Goal: Information Seeking & Learning: Learn about a topic

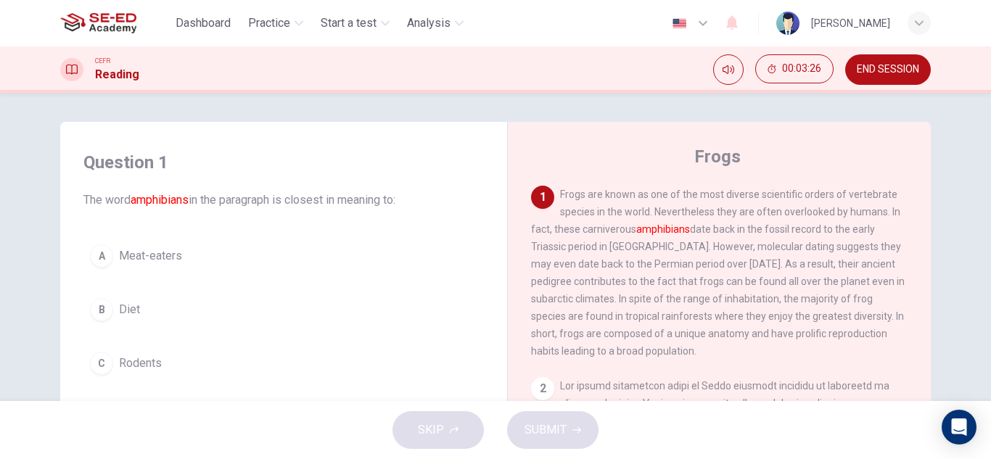
drag, startPoint x: 558, startPoint y: 190, endPoint x: 731, endPoint y: 224, distance: 176.0
click at [731, 224] on div "1 Frogs are known as one of the most diverse scientific orders of vertebrate sp…" at bounding box center [719, 273] width 377 height 174
drag, startPoint x: 651, startPoint y: 232, endPoint x: 720, endPoint y: 234, distance: 69.7
click at [720, 234] on span "Frogs are known as one of the most diverse scientific orders of vertebrate spec…" at bounding box center [718, 273] width 374 height 168
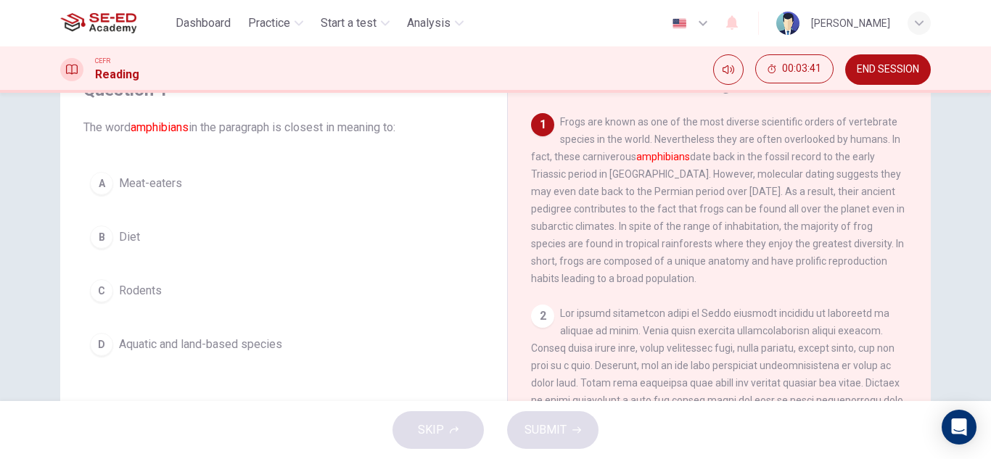
click at [138, 182] on span "Meat-eaters" at bounding box center [150, 183] width 63 height 17
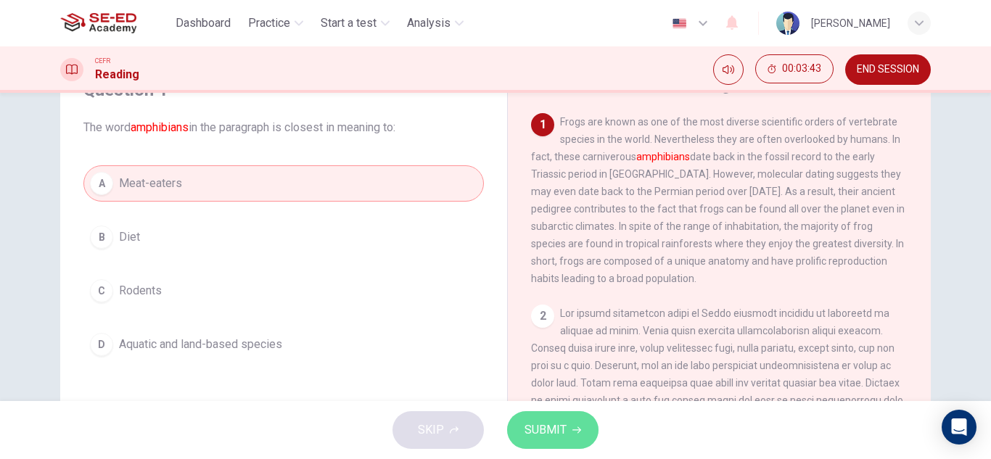
click at [541, 433] on span "SUBMIT" at bounding box center [546, 430] width 42 height 20
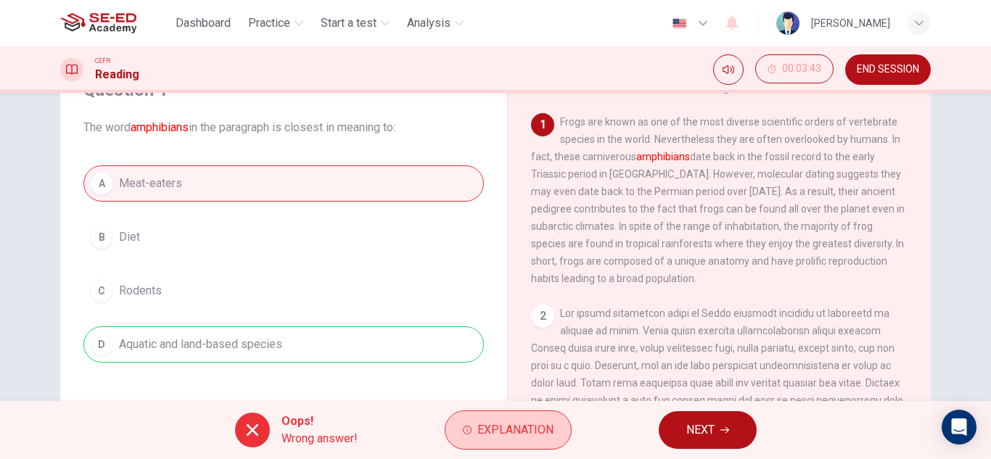
click at [509, 435] on span "Explanation" at bounding box center [515, 430] width 76 height 20
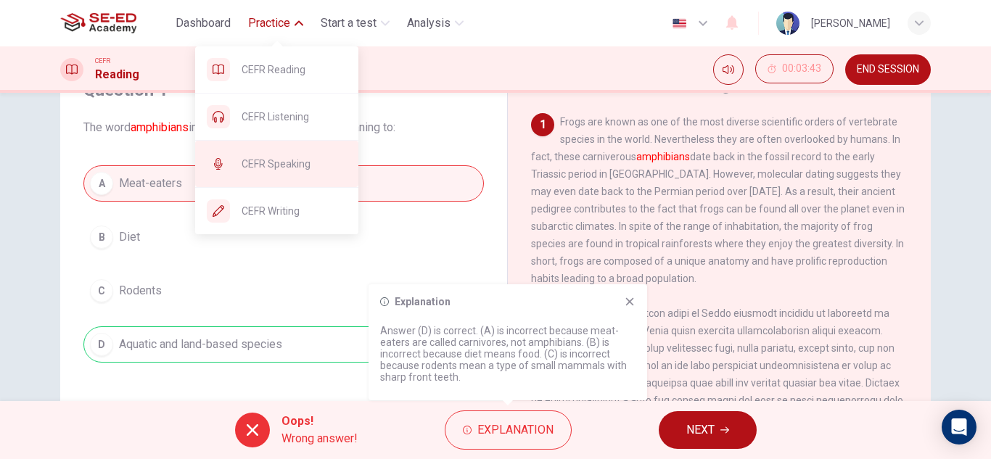
click at [274, 170] on span "CEFR Speaking" at bounding box center [294, 163] width 105 height 17
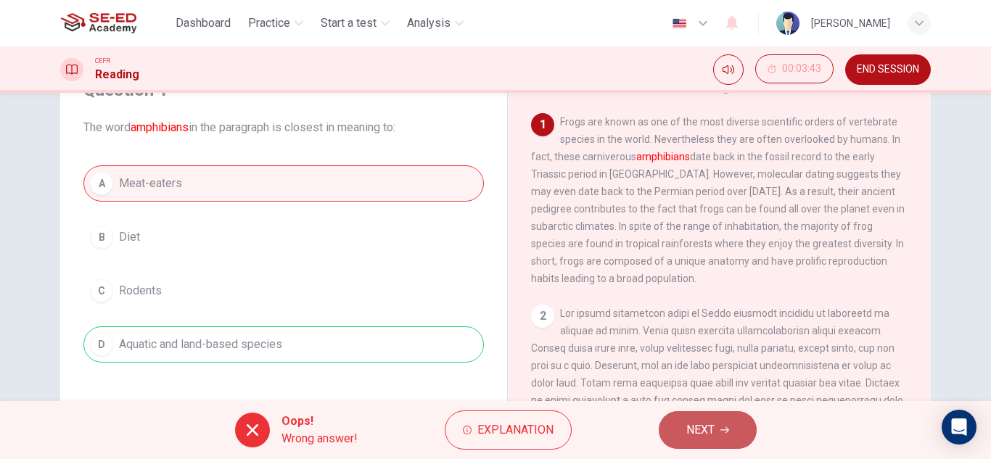
click at [716, 429] on button "NEXT" at bounding box center [708, 430] width 98 height 38
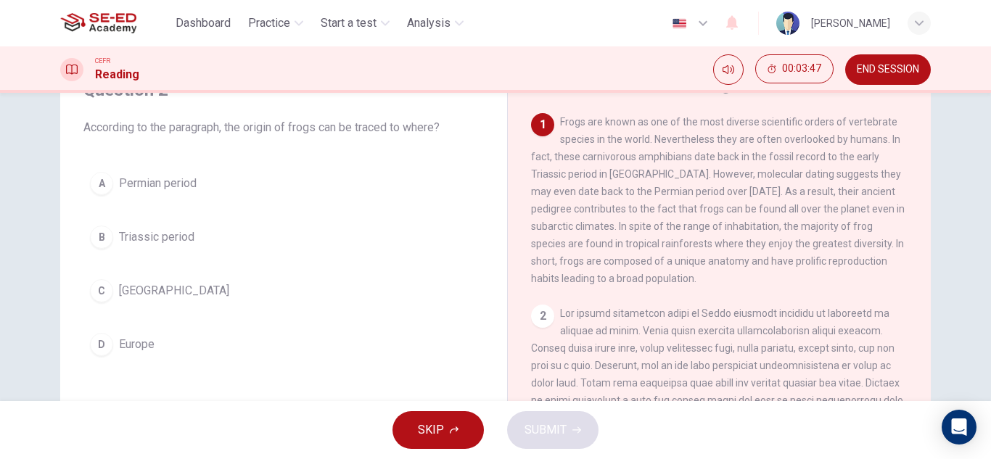
click at [881, 67] on span "END SESSION" at bounding box center [888, 70] width 62 height 12
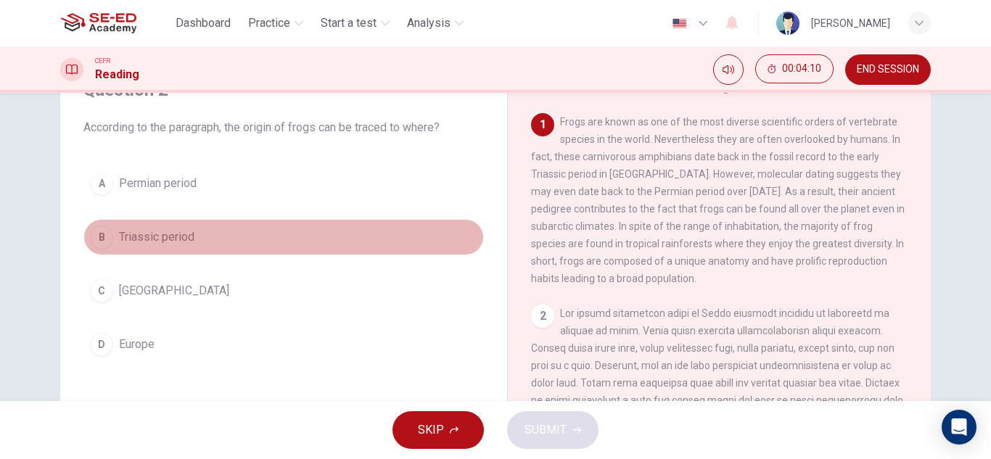
click at [133, 236] on span "Triassic period" at bounding box center [156, 237] width 75 height 17
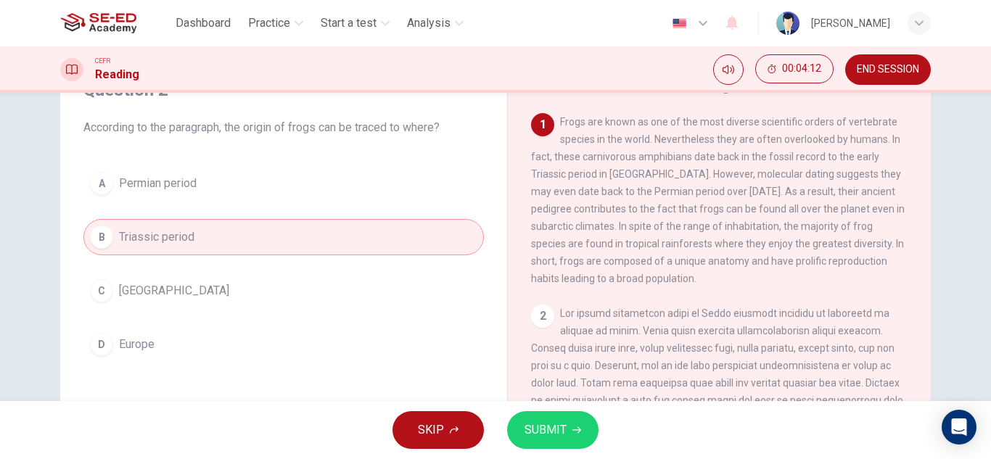
click at [551, 432] on span "SUBMIT" at bounding box center [546, 430] width 42 height 20
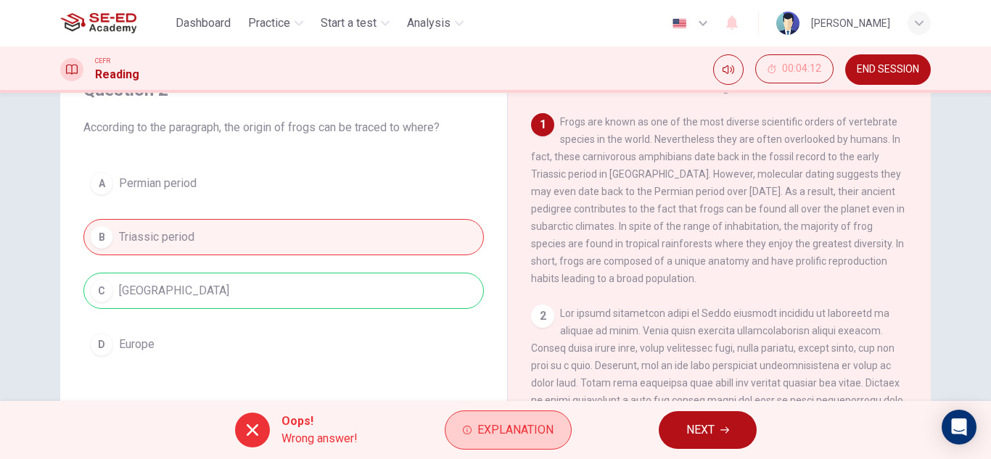
click at [498, 429] on span "Explanation" at bounding box center [515, 430] width 76 height 20
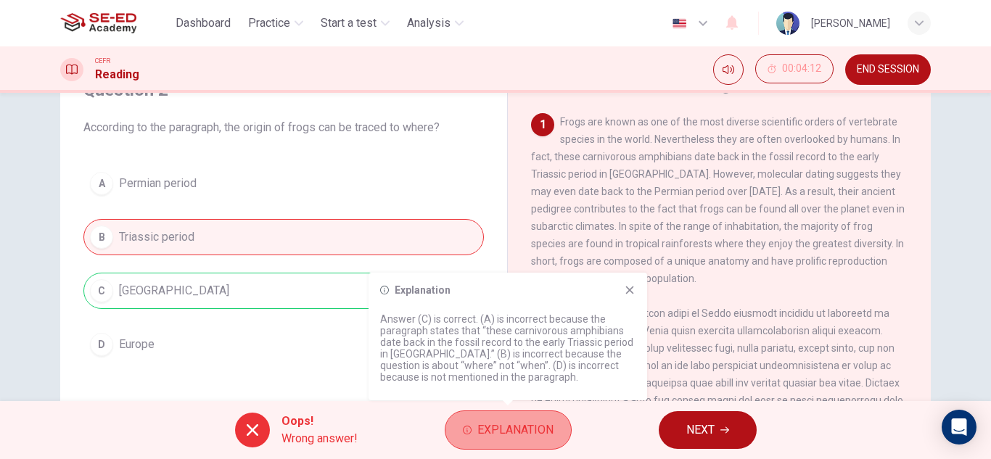
click at [498, 429] on span "Explanation" at bounding box center [515, 430] width 76 height 20
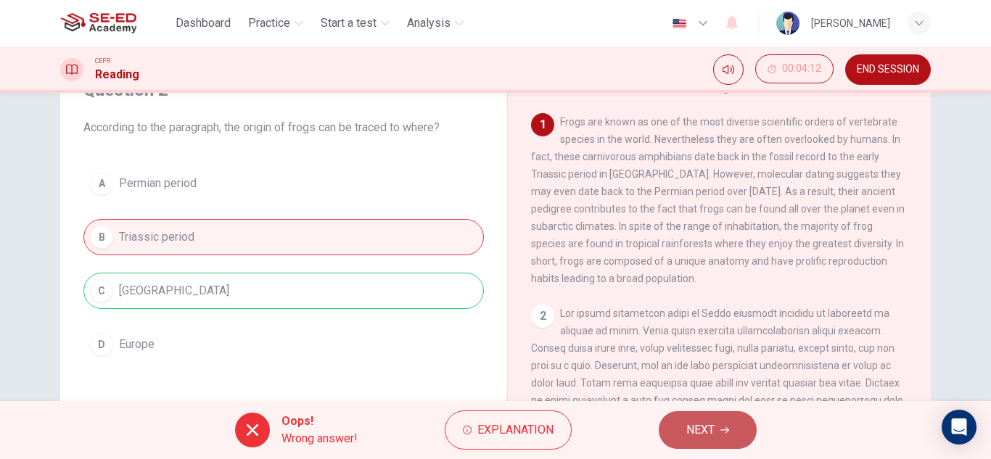
click at [691, 432] on span "NEXT" at bounding box center [700, 430] width 28 height 20
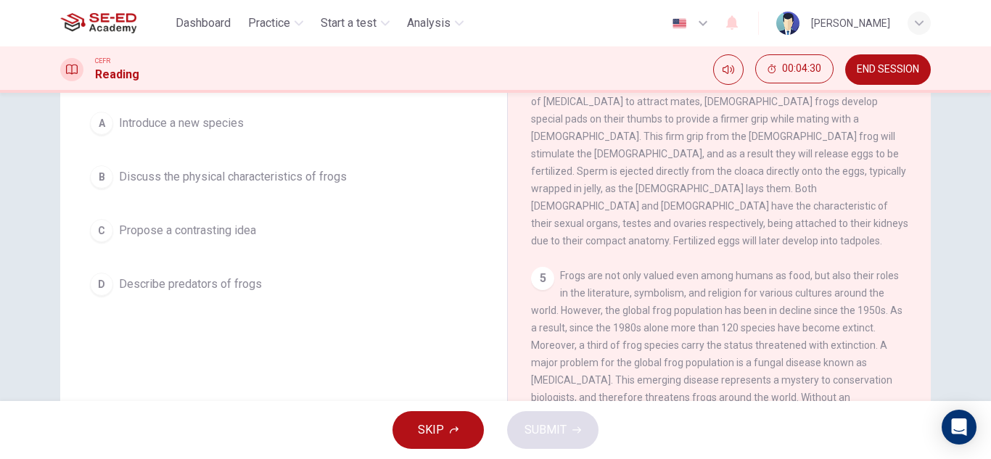
scroll to position [109, 0]
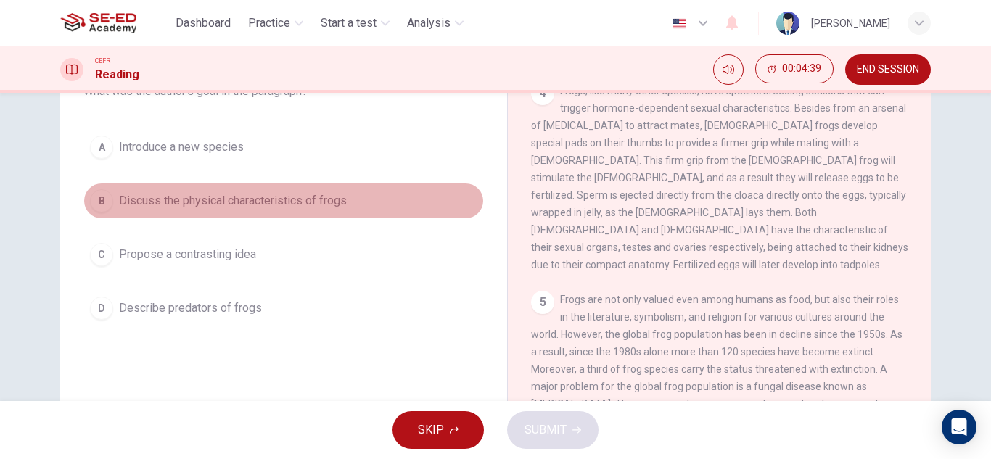
click at [242, 202] on span "Discuss the physical characteristics of frogs" at bounding box center [233, 200] width 228 height 17
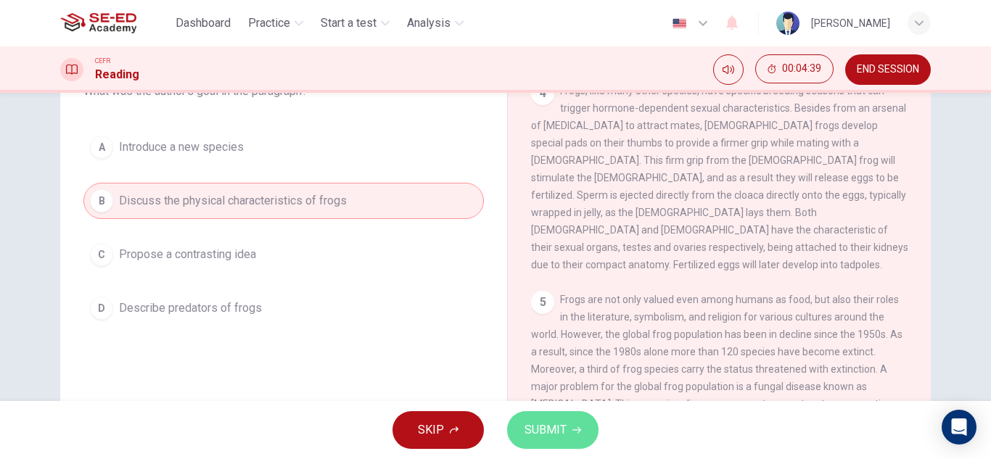
click at [556, 416] on button "SUBMIT" at bounding box center [552, 430] width 91 height 38
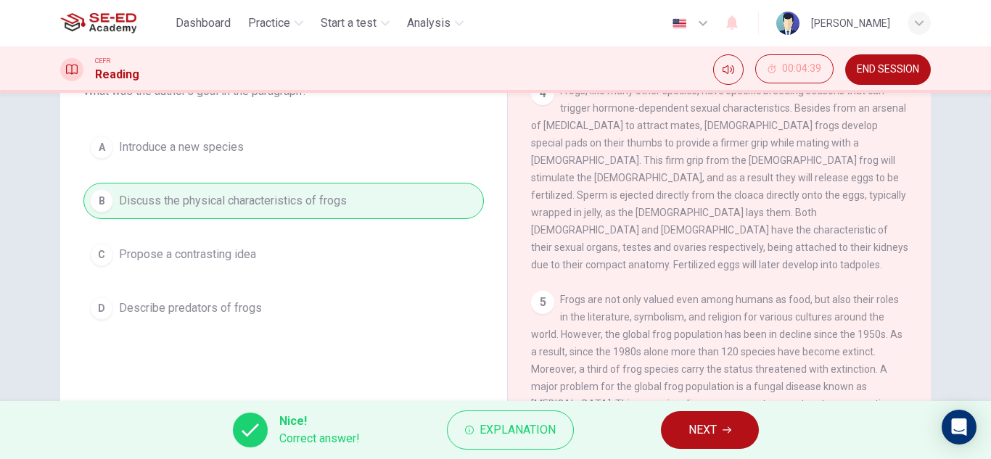
click at [717, 437] on span "NEXT" at bounding box center [702, 430] width 28 height 20
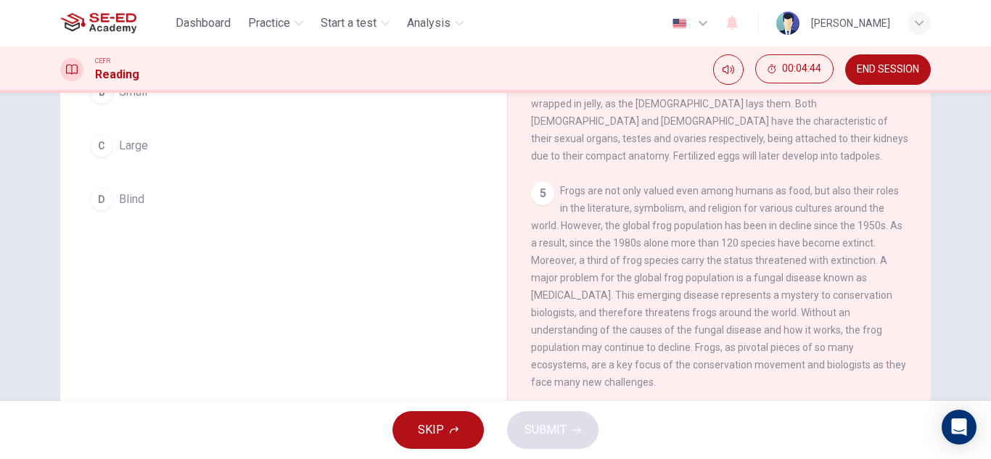
scroll to position [254, 0]
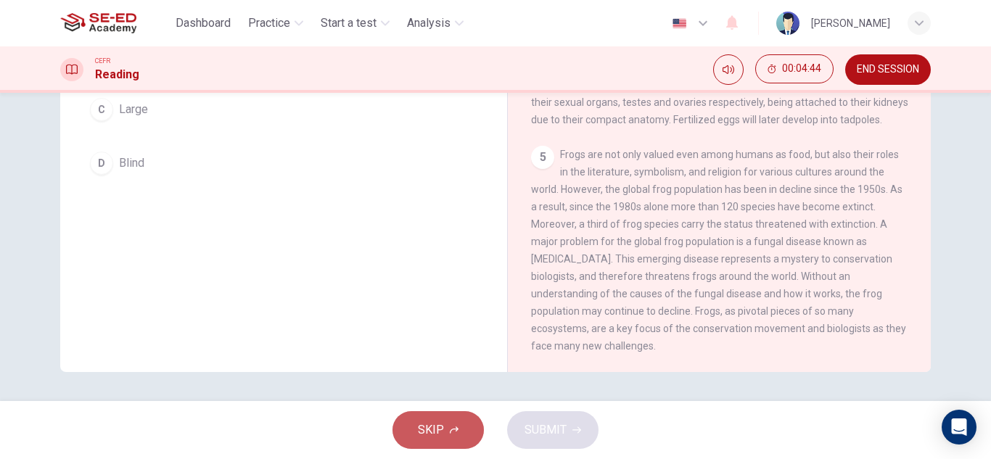
click at [441, 445] on button "SKIP" at bounding box center [437, 430] width 91 height 38
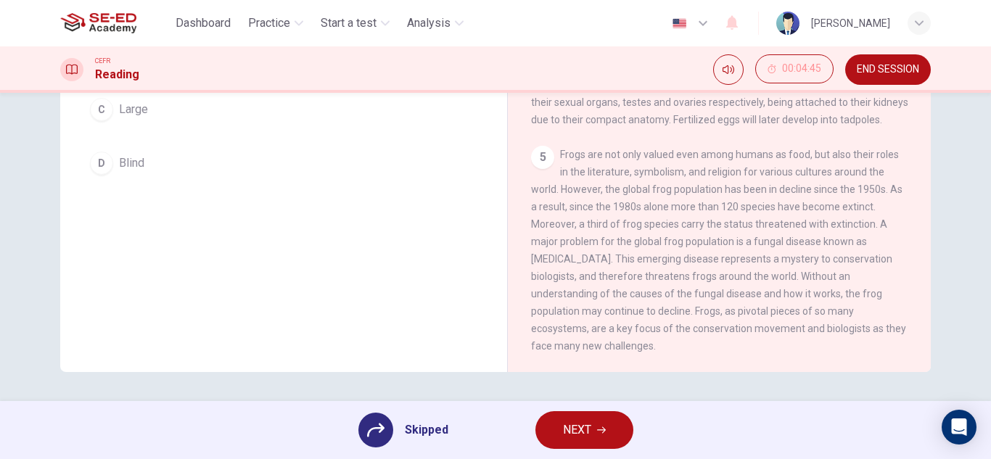
click at [563, 425] on span "NEXT" at bounding box center [577, 430] width 28 height 20
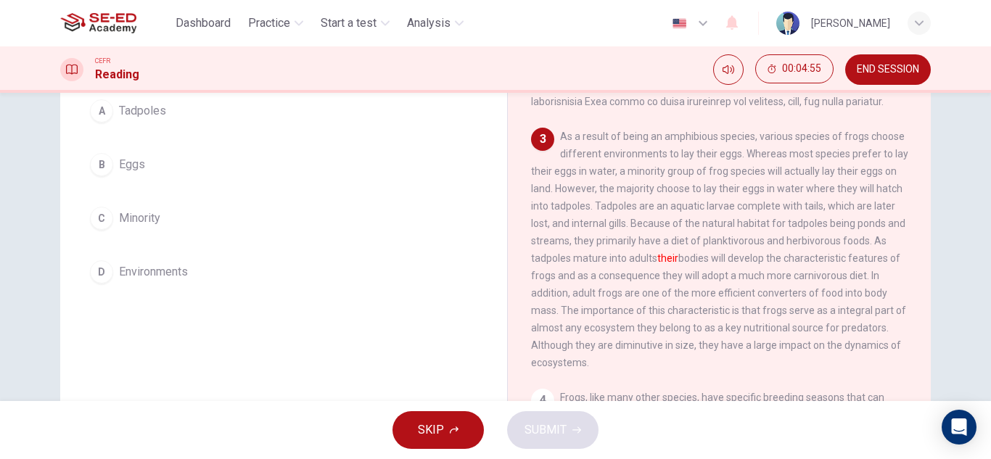
scroll to position [372, 0]
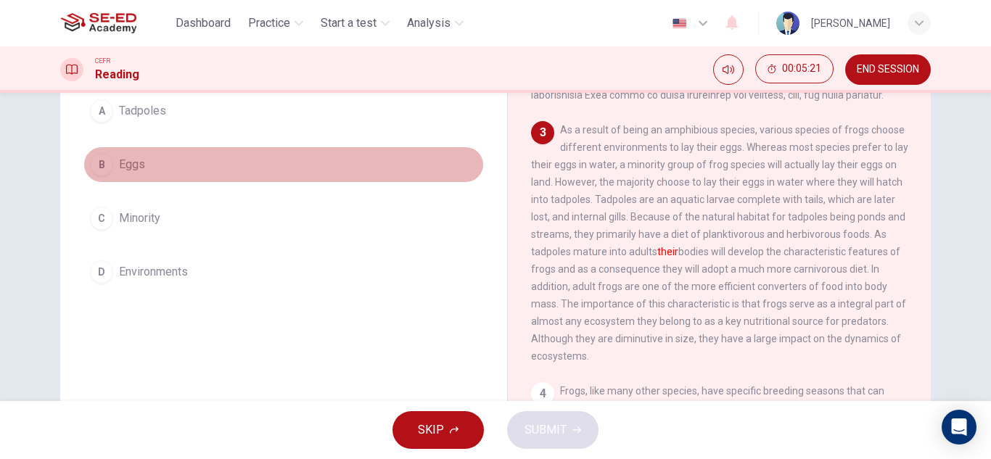
click at [132, 163] on span "Eggs" at bounding box center [132, 164] width 26 height 17
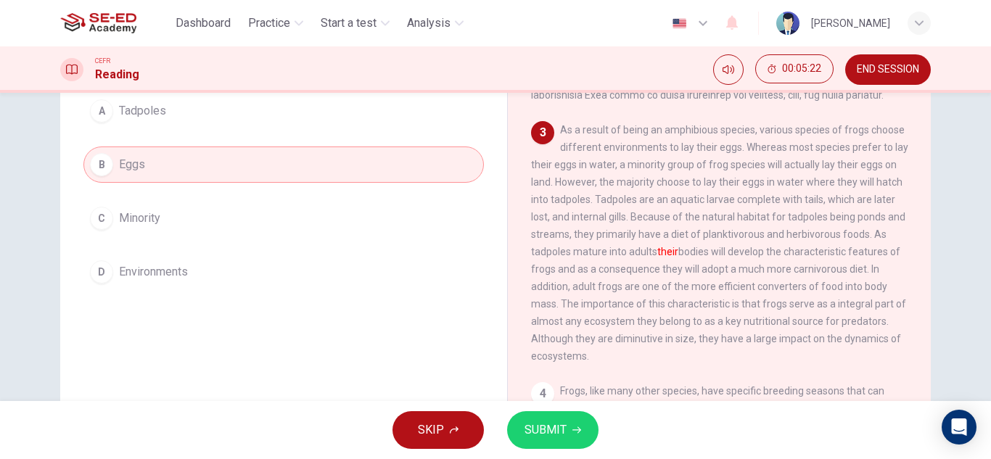
click at [527, 427] on span "SUBMIT" at bounding box center [546, 430] width 42 height 20
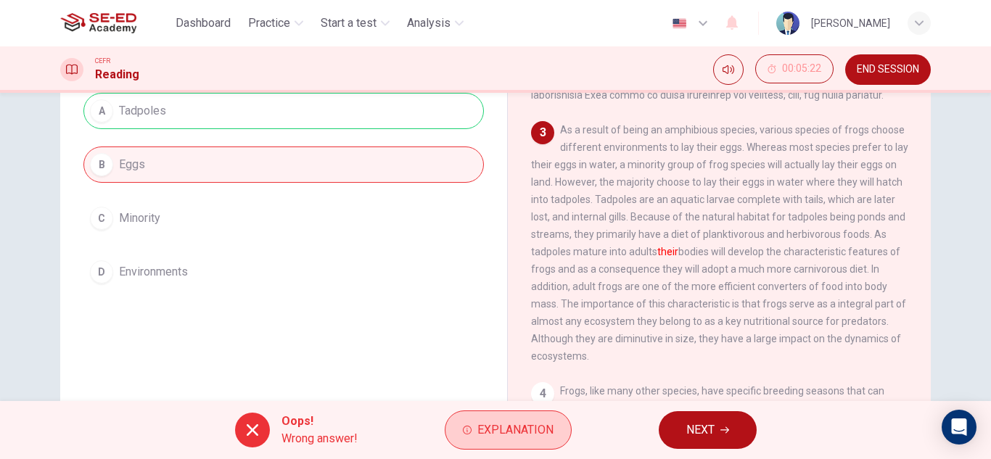
click at [507, 427] on span "Explanation" at bounding box center [515, 430] width 76 height 20
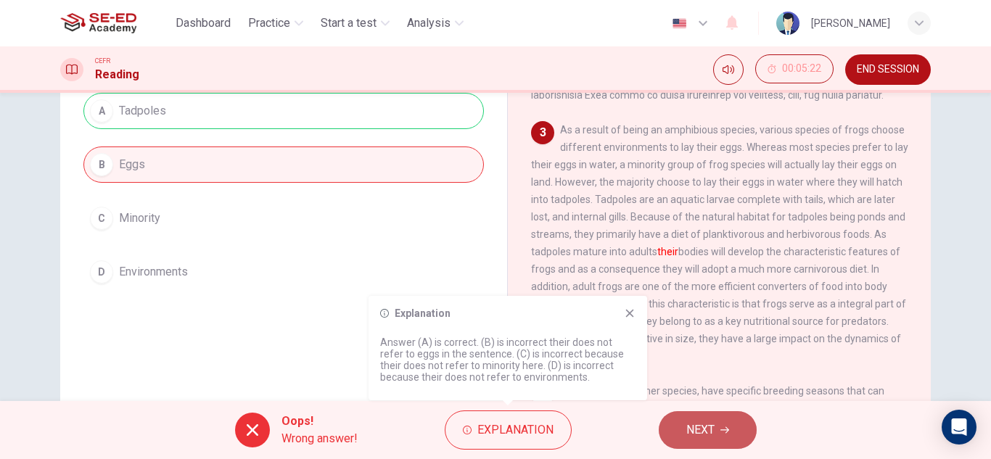
click at [686, 428] on span "NEXT" at bounding box center [700, 430] width 28 height 20
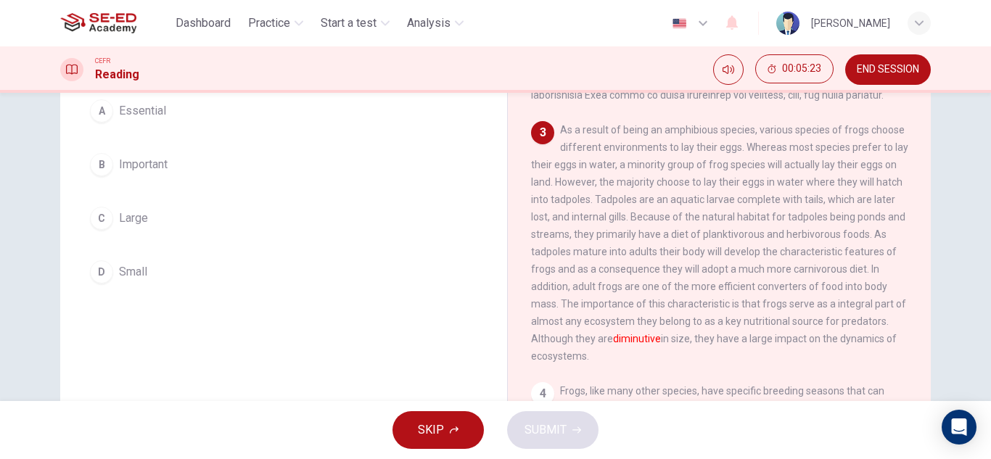
click at [448, 429] on button "SKIP" at bounding box center [437, 430] width 91 height 38
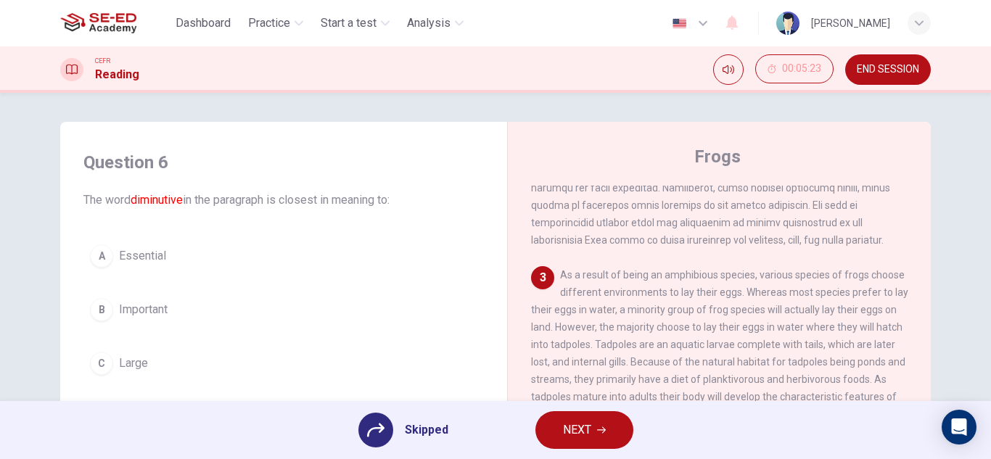
scroll to position [73, 0]
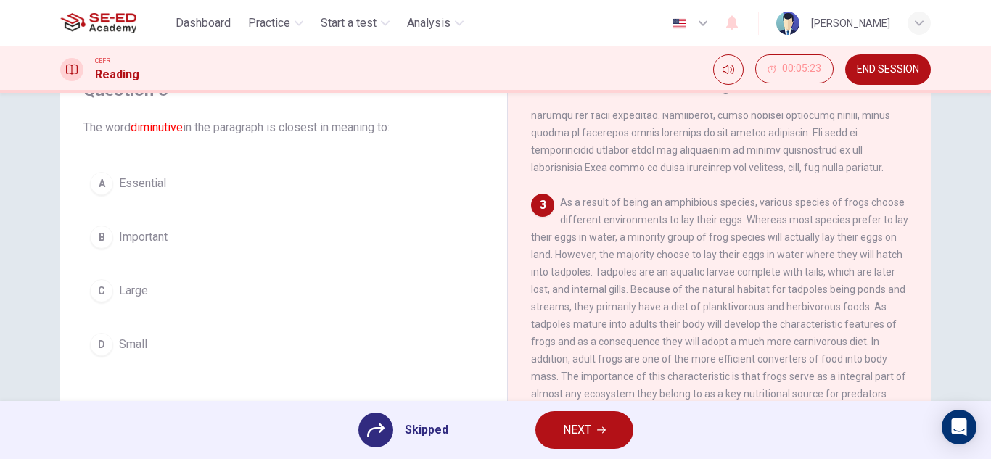
click at [134, 187] on div "A Essential B Important C Large D Small" at bounding box center [283, 263] width 400 height 197
click at [131, 271] on div "A Essential B Important C Large D Small" at bounding box center [283, 263] width 400 height 197
click at [110, 187] on div "A Essential B Important C Large D Small" at bounding box center [283, 263] width 400 height 197
click at [593, 446] on button "NEXT" at bounding box center [584, 430] width 98 height 38
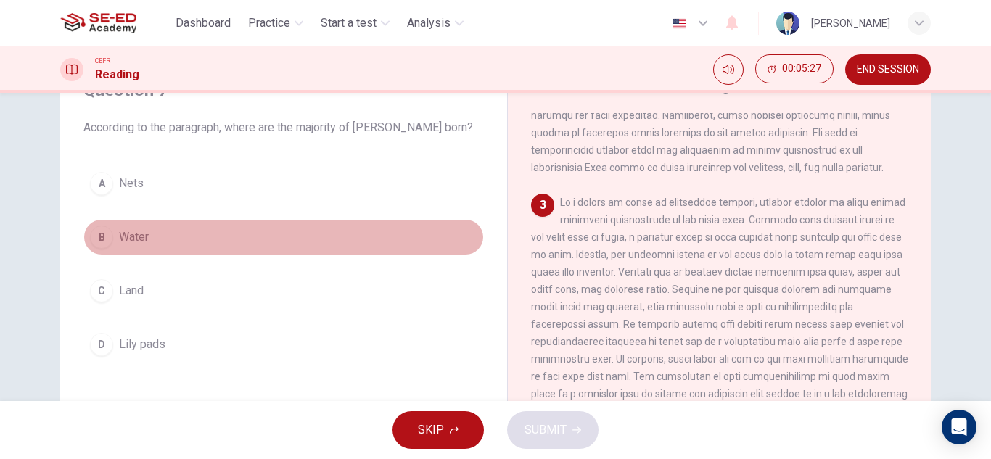
click at [133, 240] on span "Water" at bounding box center [134, 237] width 30 height 17
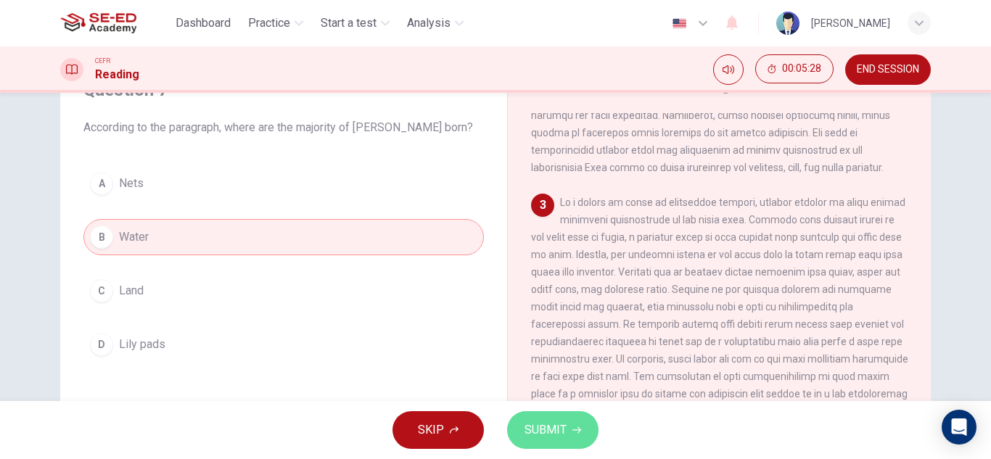
click at [527, 426] on span "SUBMIT" at bounding box center [546, 430] width 42 height 20
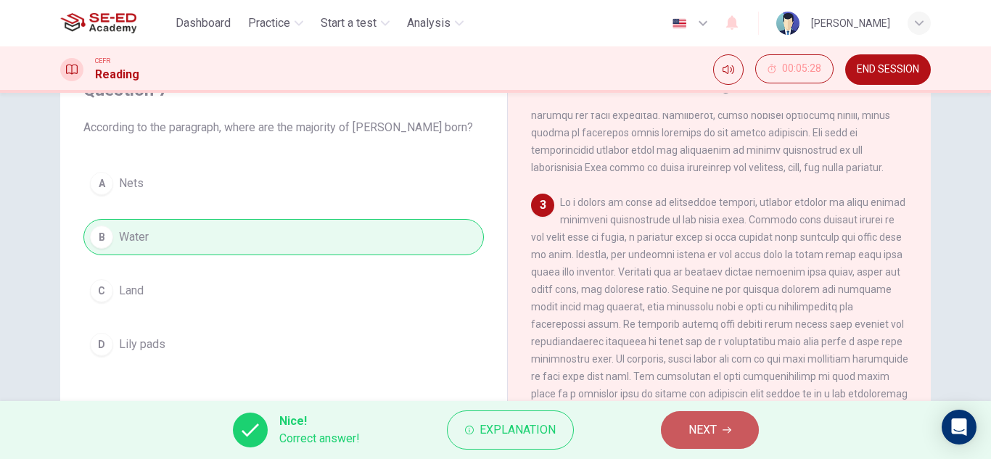
click at [700, 425] on span "NEXT" at bounding box center [702, 430] width 28 height 20
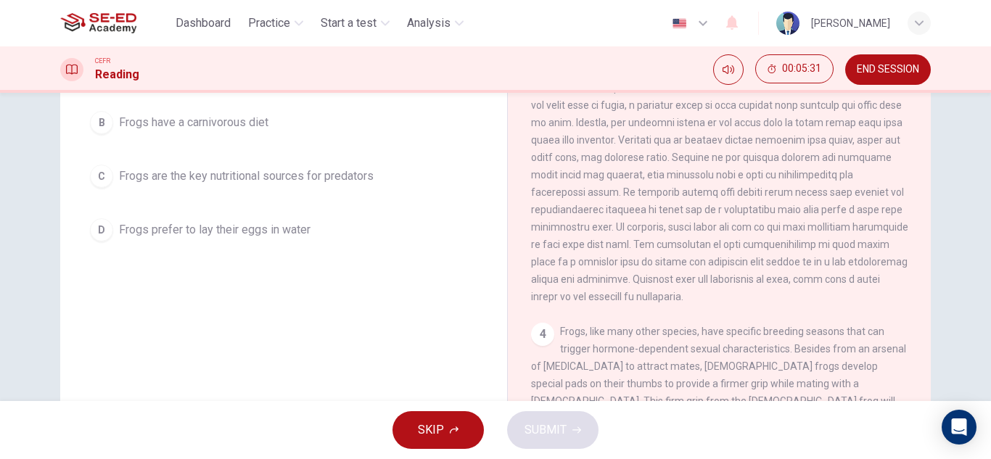
scroll to position [254, 0]
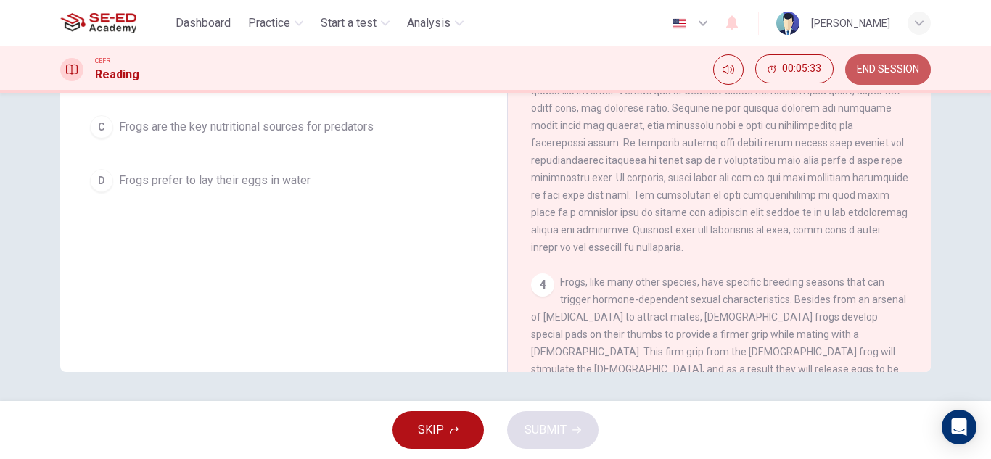
click at [893, 70] on span "END SESSION" at bounding box center [888, 70] width 62 height 12
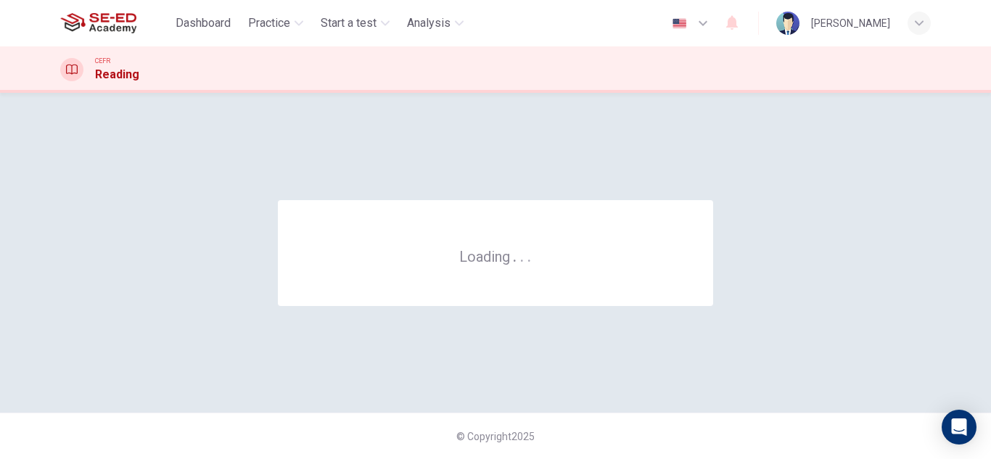
scroll to position [0, 0]
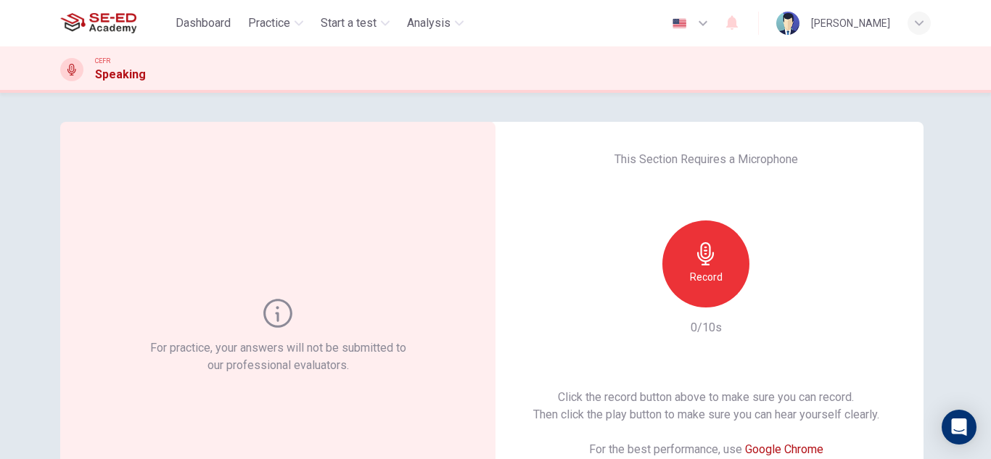
click at [698, 250] on icon "button" at bounding box center [705, 253] width 17 height 23
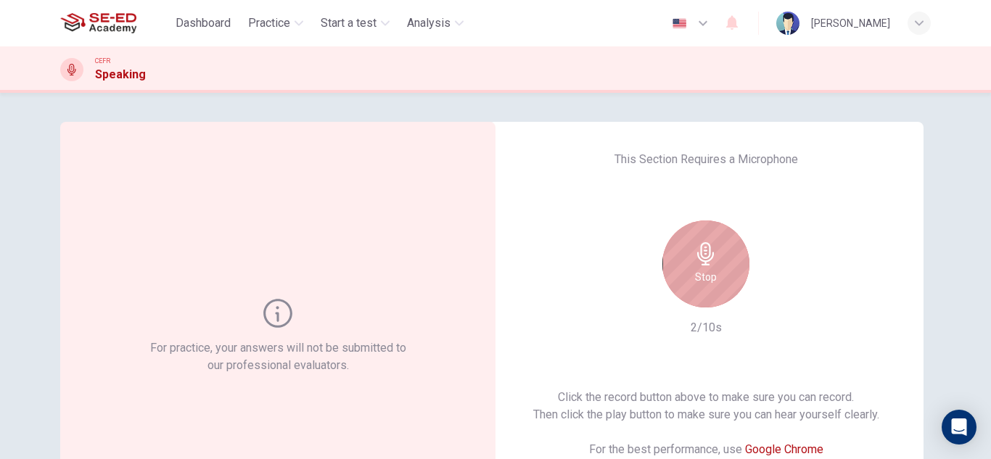
click at [715, 265] on div "Stop" at bounding box center [705, 264] width 87 height 87
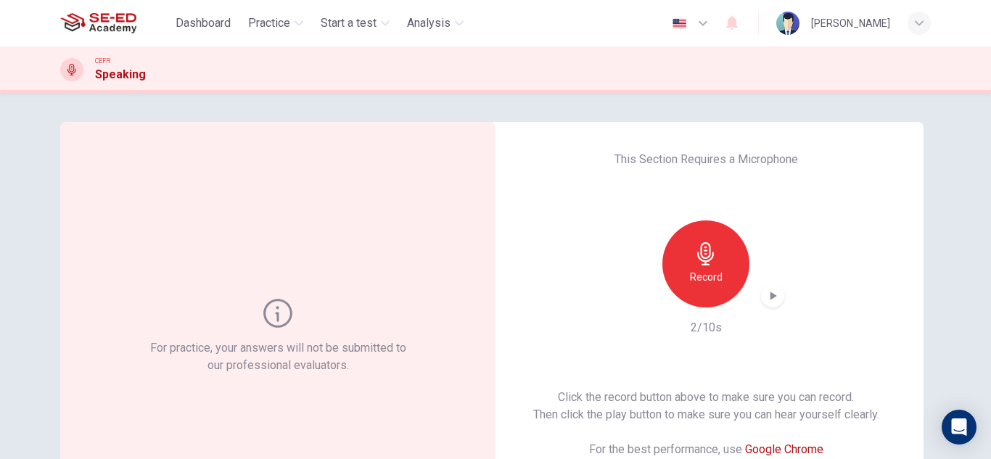
click at [762, 294] on div "button" at bounding box center [772, 295] width 23 height 23
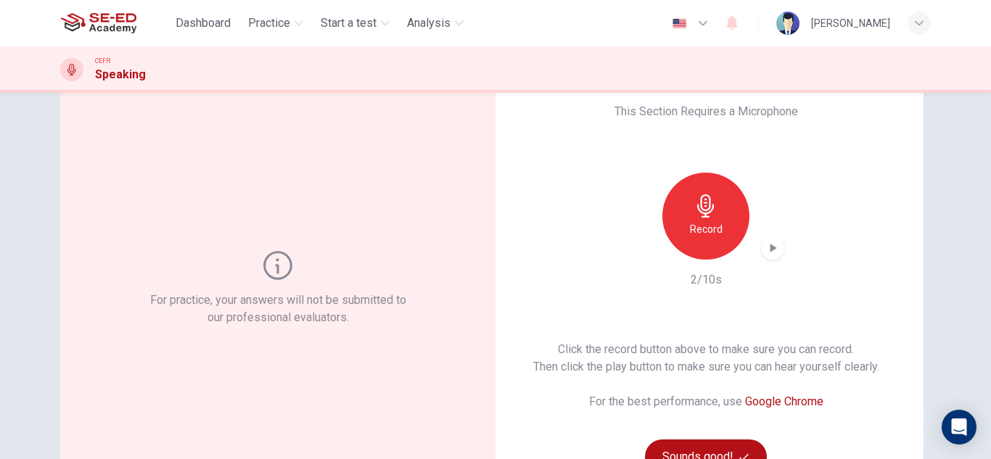
scroll to position [73, 0]
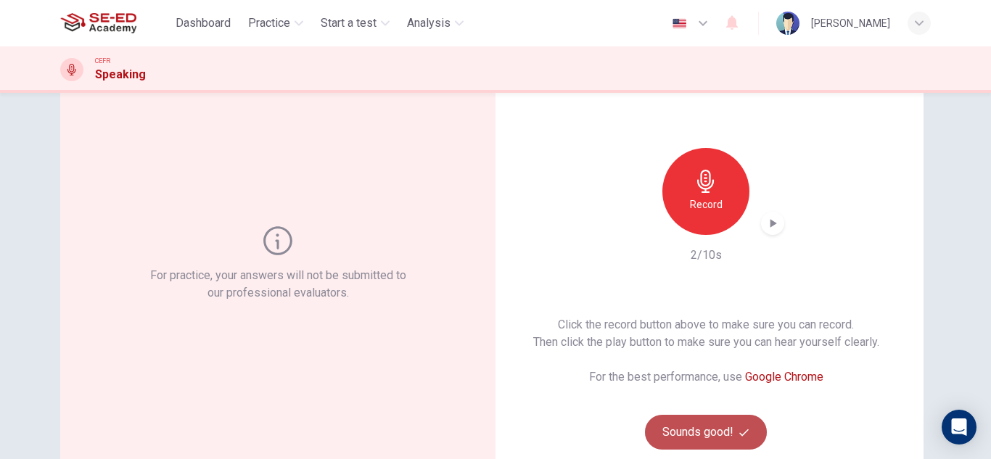
click at [713, 427] on button "Sounds good!" at bounding box center [706, 432] width 122 height 35
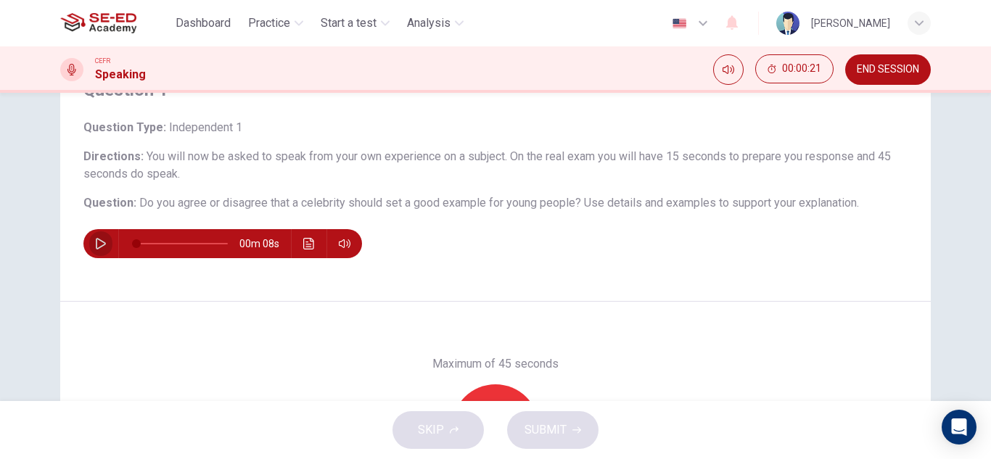
click at [95, 246] on icon "button" at bounding box center [101, 244] width 12 height 12
type input "0"
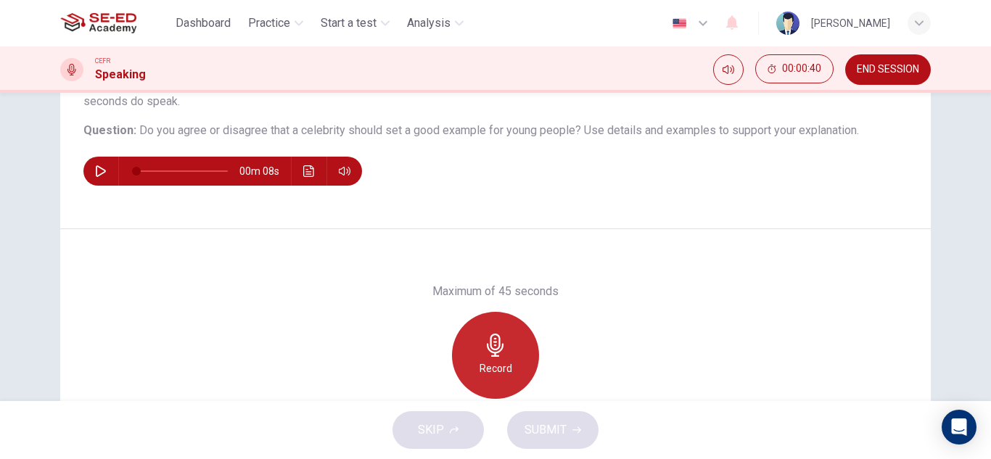
click at [506, 350] on div "Record" at bounding box center [495, 355] width 87 height 87
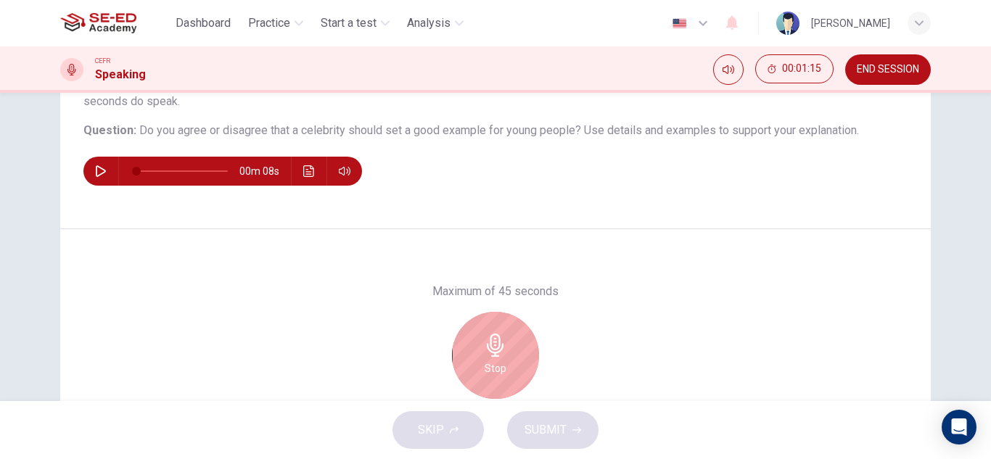
click at [484, 355] on icon "button" at bounding box center [495, 345] width 23 height 23
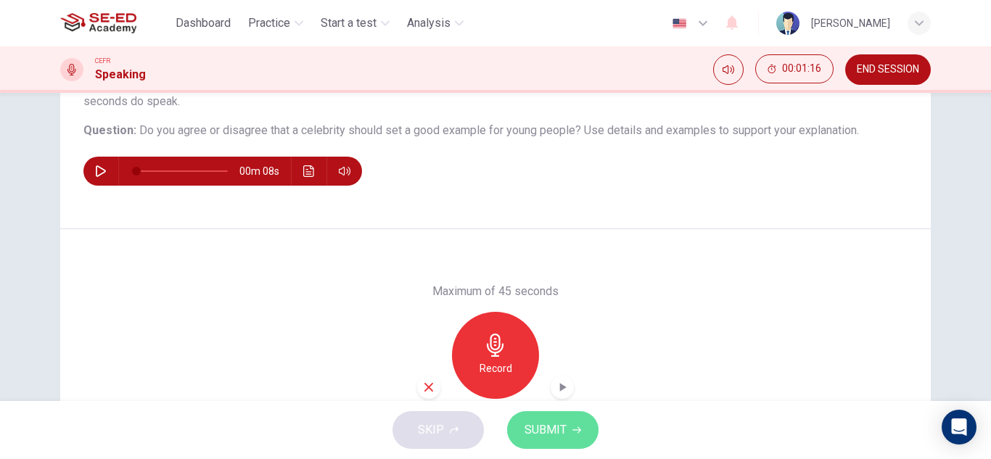
click at [543, 435] on span "SUBMIT" at bounding box center [546, 430] width 42 height 20
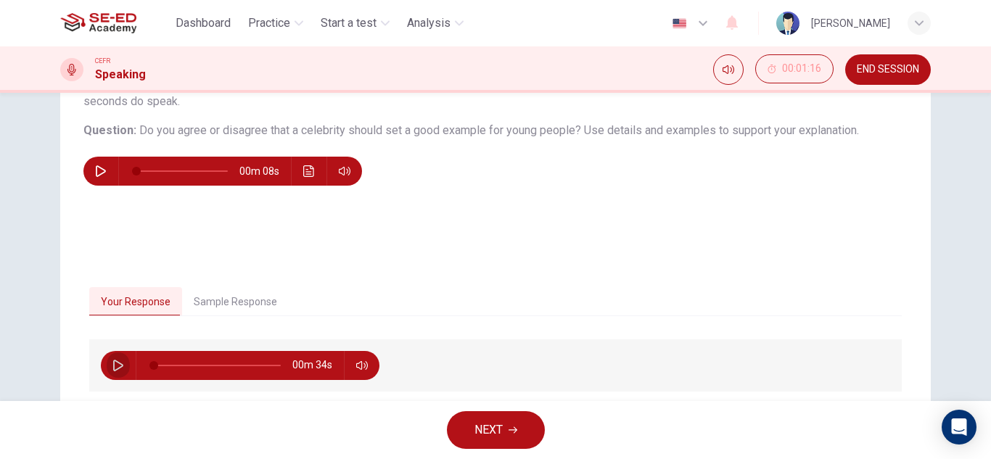
click at [113, 367] on icon "button" at bounding box center [118, 366] width 12 height 12
click at [239, 298] on button "Sample Response" at bounding box center [235, 302] width 107 height 30
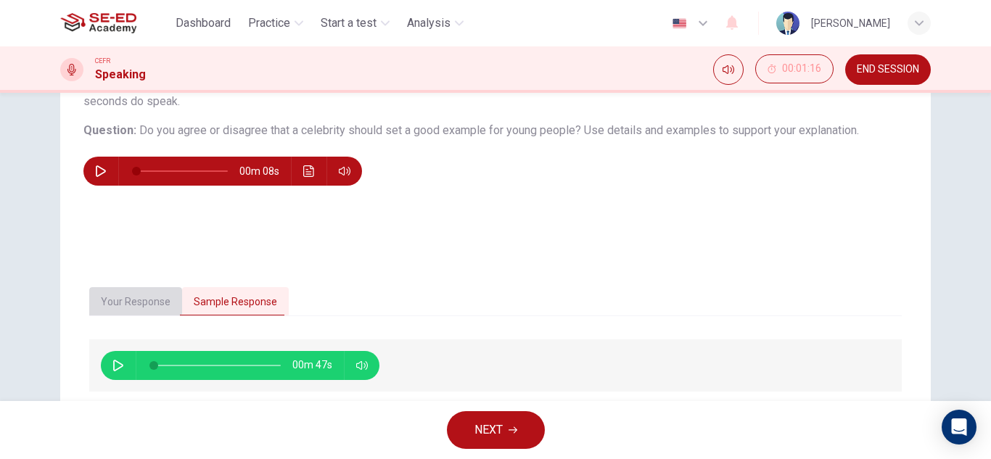
click at [123, 300] on button "Your Response" at bounding box center [135, 302] width 93 height 30
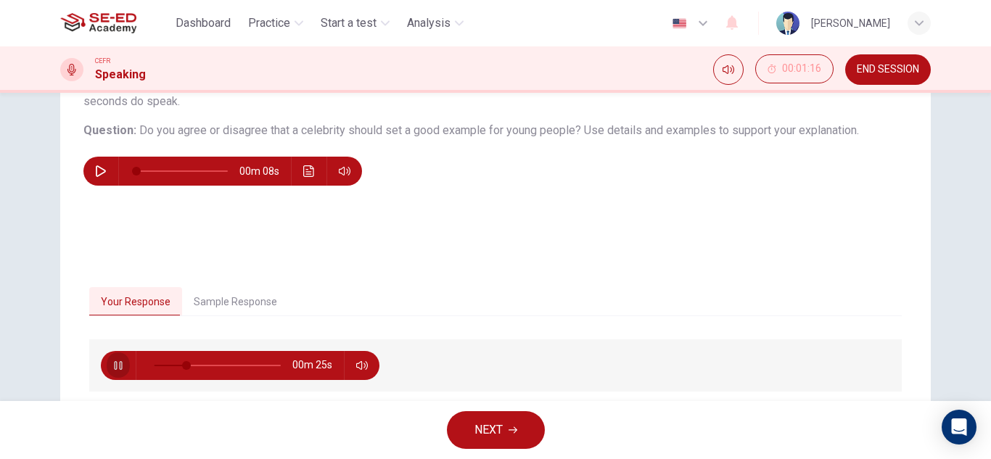
click at [112, 361] on icon "button" at bounding box center [118, 366] width 12 height 12
type input "26"
click at [238, 303] on button "Sample Response" at bounding box center [235, 302] width 107 height 30
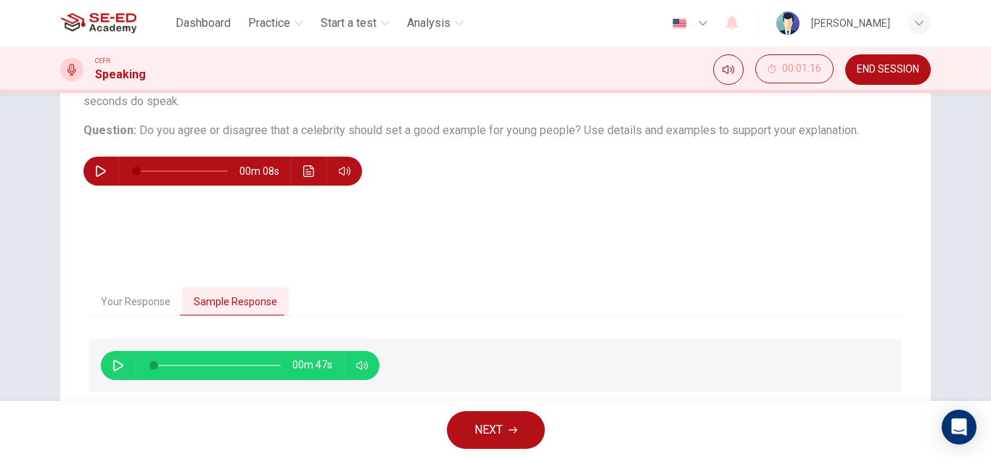
click at [112, 371] on button "button" at bounding box center [118, 365] width 23 height 29
type input "88"
click at [498, 427] on span "NEXT" at bounding box center [488, 430] width 28 height 20
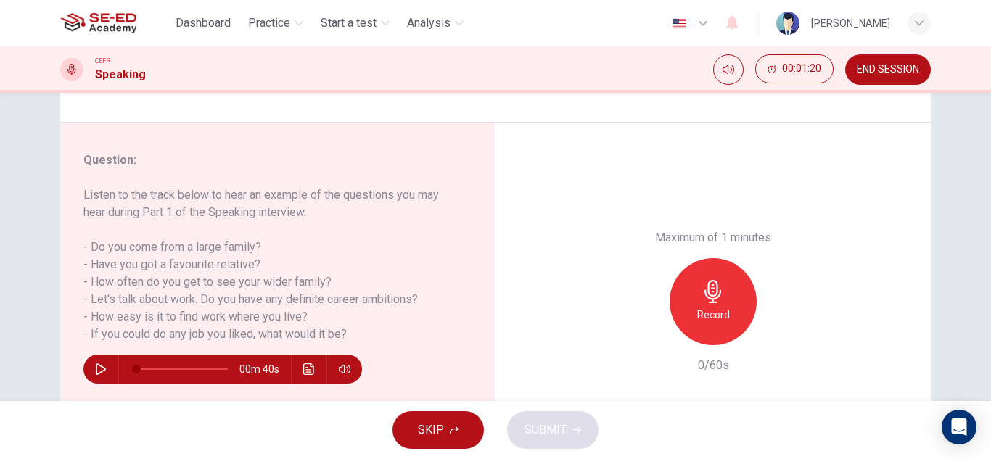
scroll to position [218, 0]
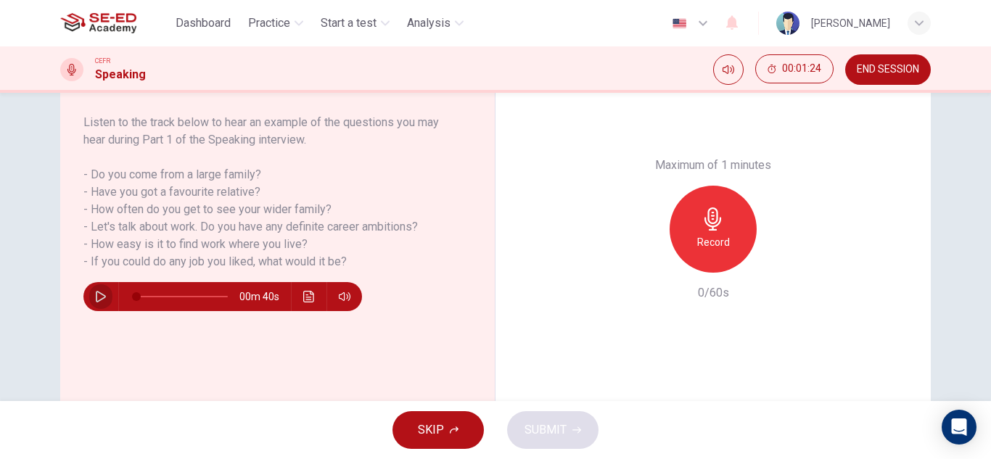
click at [98, 295] on icon "button" at bounding box center [101, 297] width 12 height 12
type input "0"
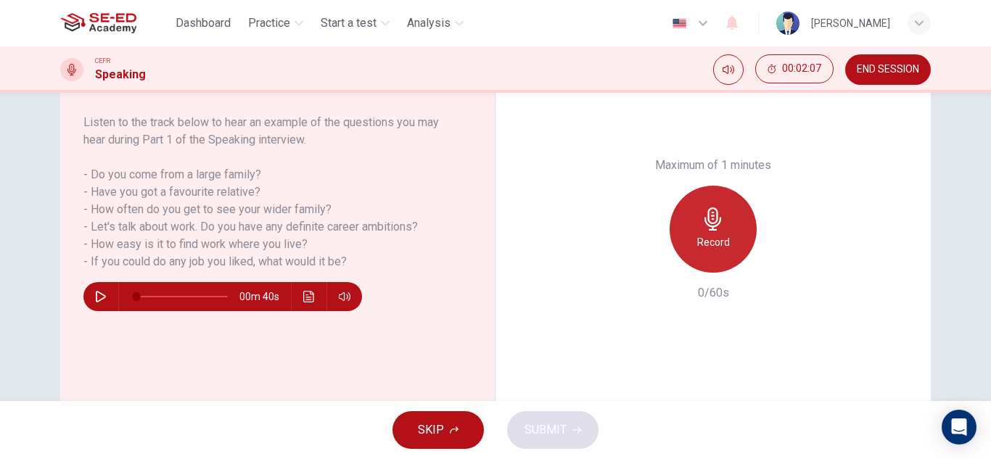
click at [707, 226] on icon "button" at bounding box center [712, 218] width 17 height 23
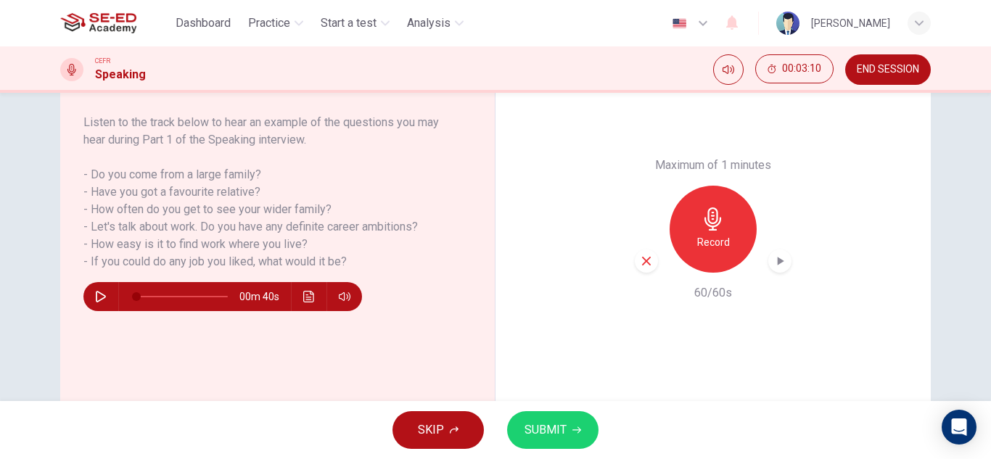
click at [561, 426] on span "SUBMIT" at bounding box center [546, 430] width 42 height 20
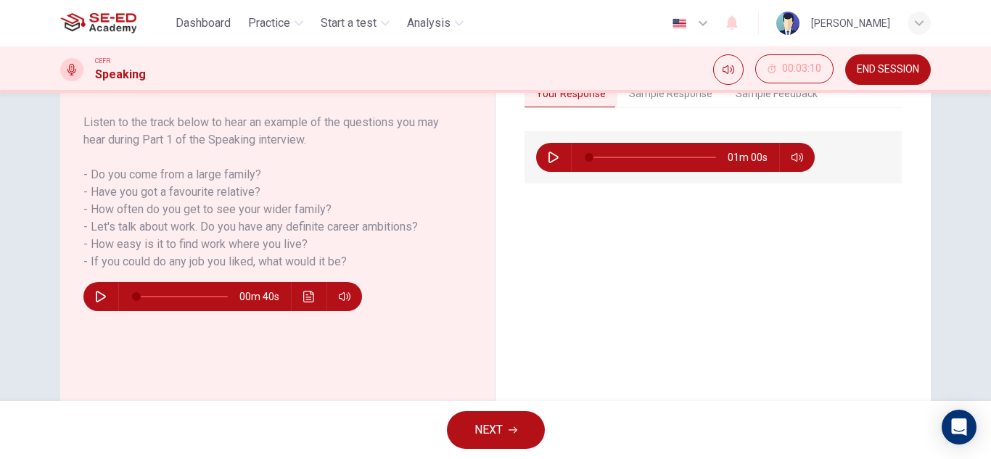
scroll to position [145, 0]
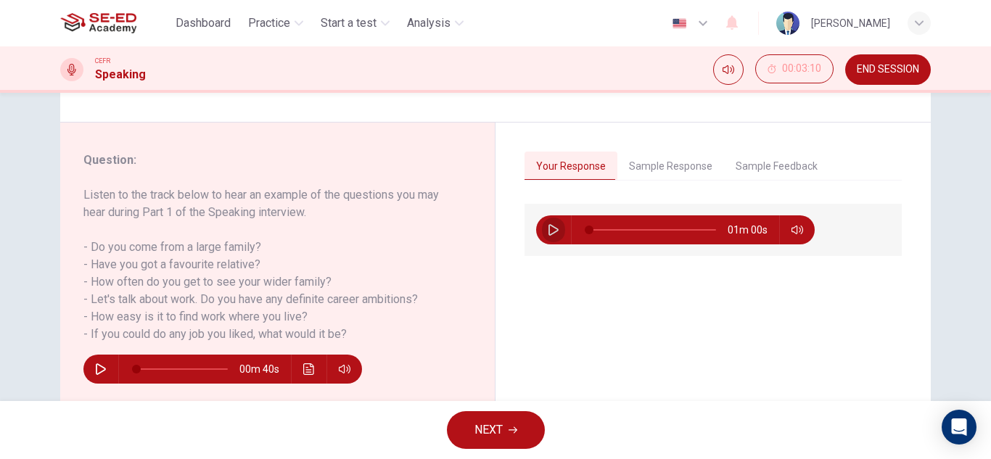
click at [548, 227] on icon "button" at bounding box center [554, 230] width 12 height 12
drag, startPoint x: 590, startPoint y: 228, endPoint x: 632, endPoint y: 229, distance: 42.1
click at [605, 229] on span at bounding box center [600, 230] width 9 height 9
click at [641, 167] on button "Sample Response" at bounding box center [670, 167] width 107 height 30
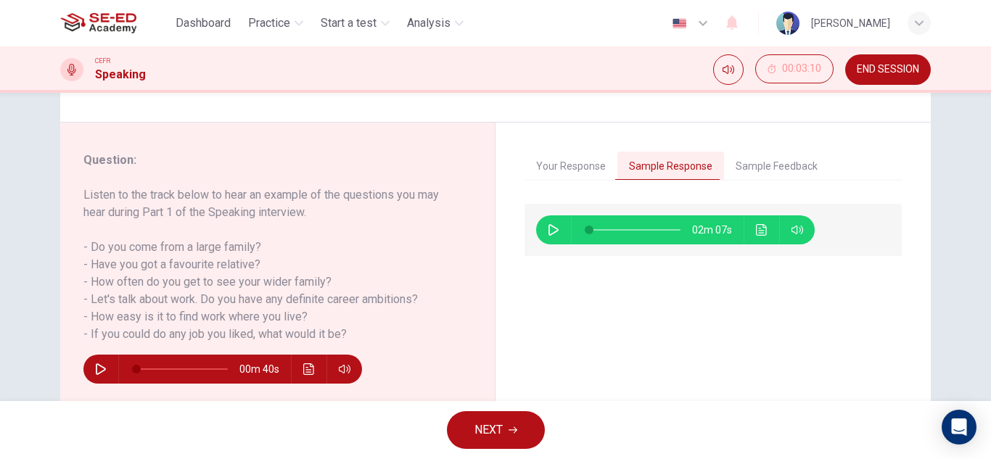
click at [542, 166] on button "Your Response" at bounding box center [571, 167] width 93 height 30
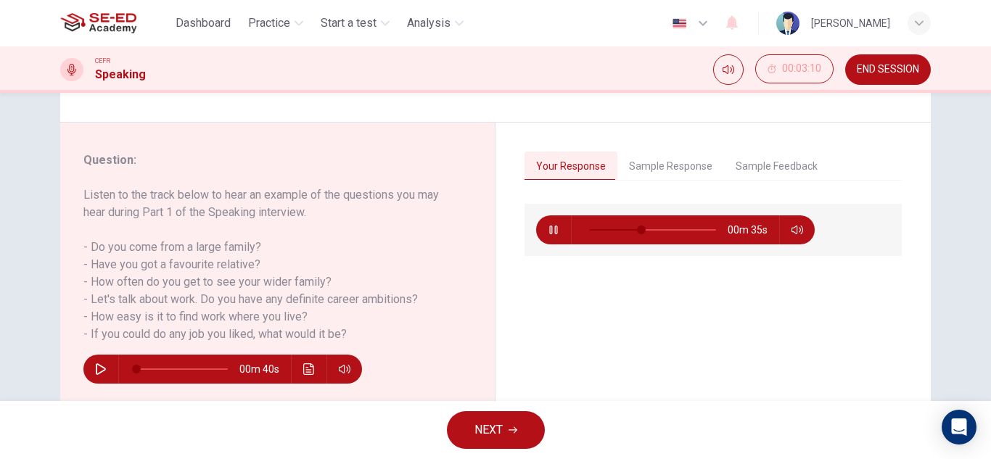
click at [551, 229] on icon "button" at bounding box center [554, 230] width 12 height 12
type input "41"
click at [657, 156] on button "Sample Response" at bounding box center [670, 167] width 107 height 30
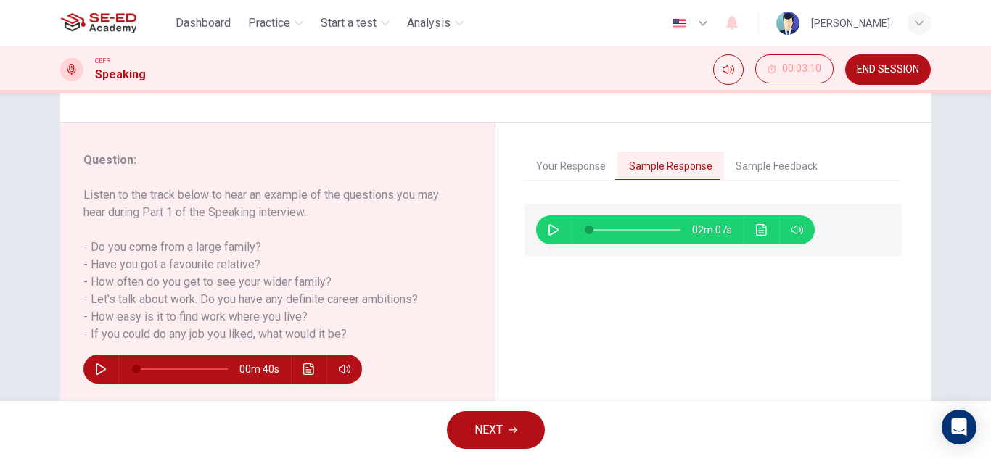
click at [542, 236] on button "button" at bounding box center [553, 229] width 23 height 29
click at [758, 230] on icon "Click to see the audio transcription" at bounding box center [762, 230] width 12 height 12
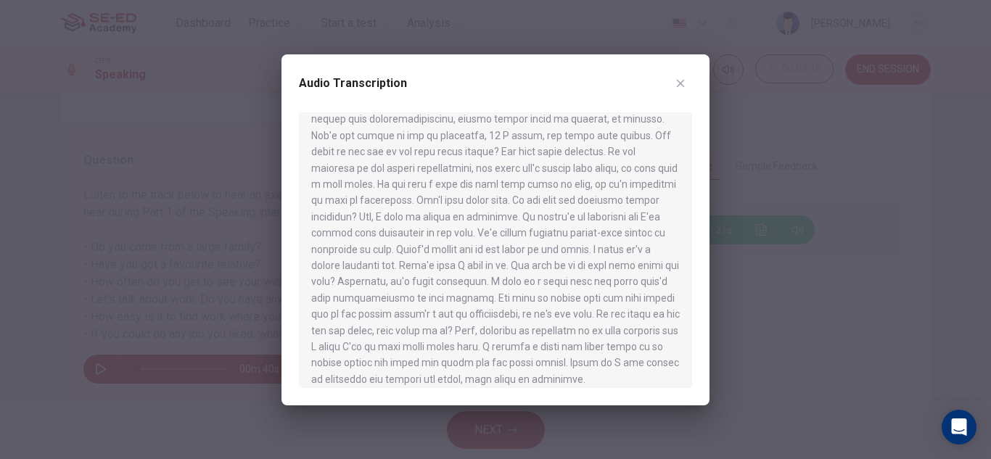
scroll to position [106, 0]
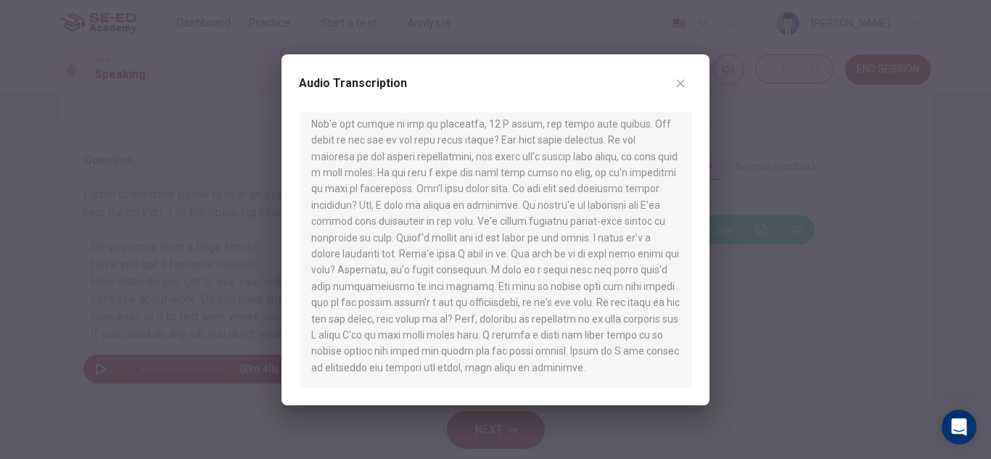
click at [685, 80] on icon "button" at bounding box center [681, 84] width 12 height 12
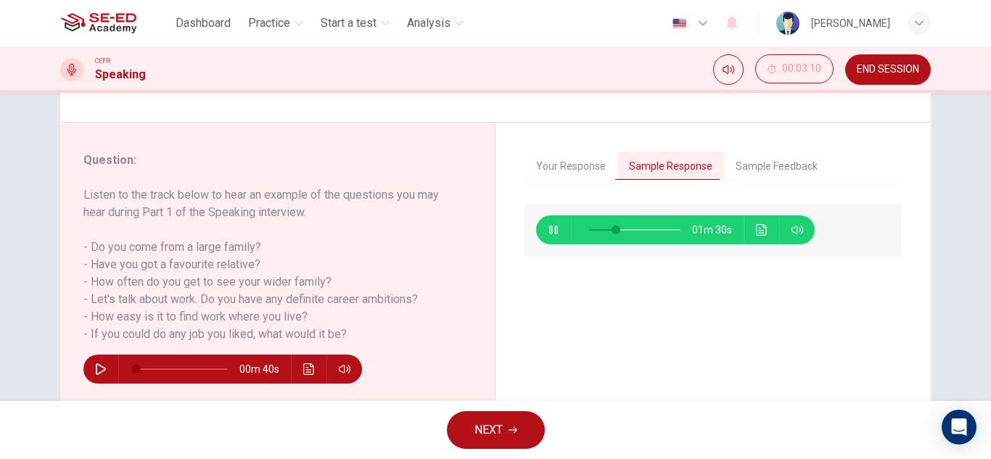
type input "30"
click at [770, 165] on button "Sample Feedback" at bounding box center [776, 167] width 105 height 30
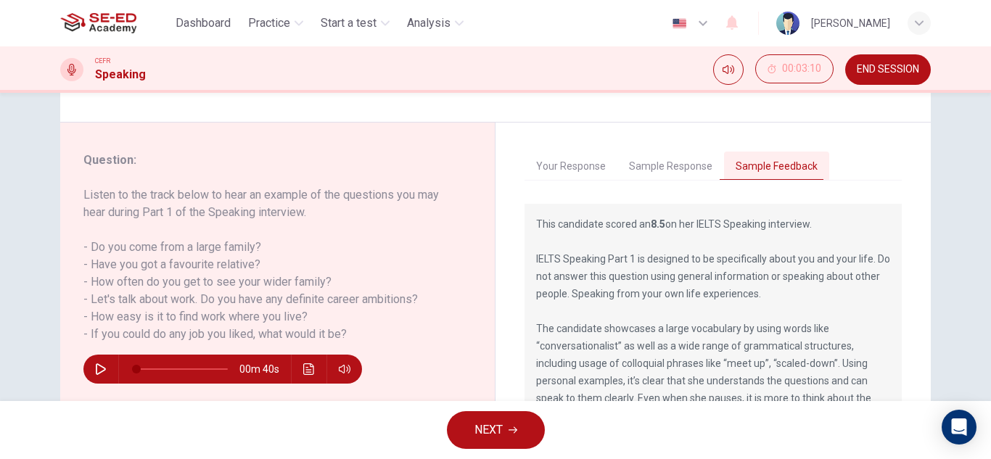
click at [513, 440] on button "NEXT" at bounding box center [496, 430] width 98 height 38
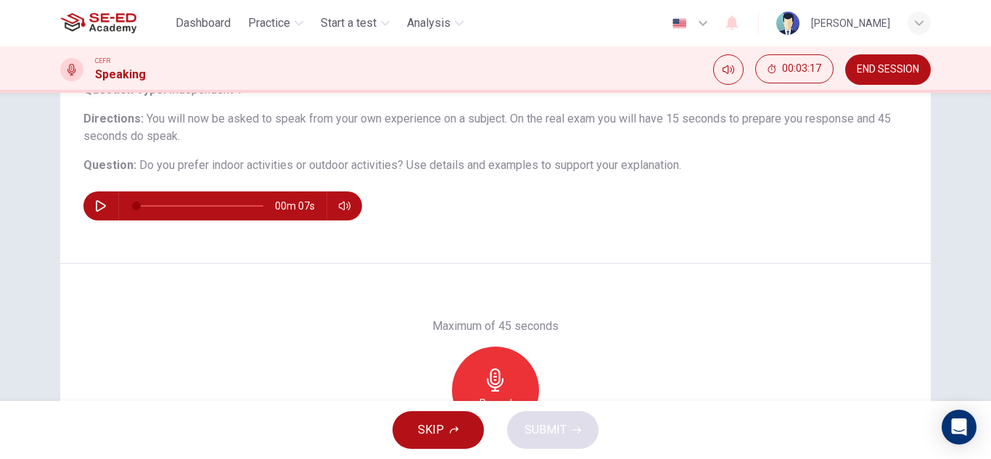
scroll to position [145, 0]
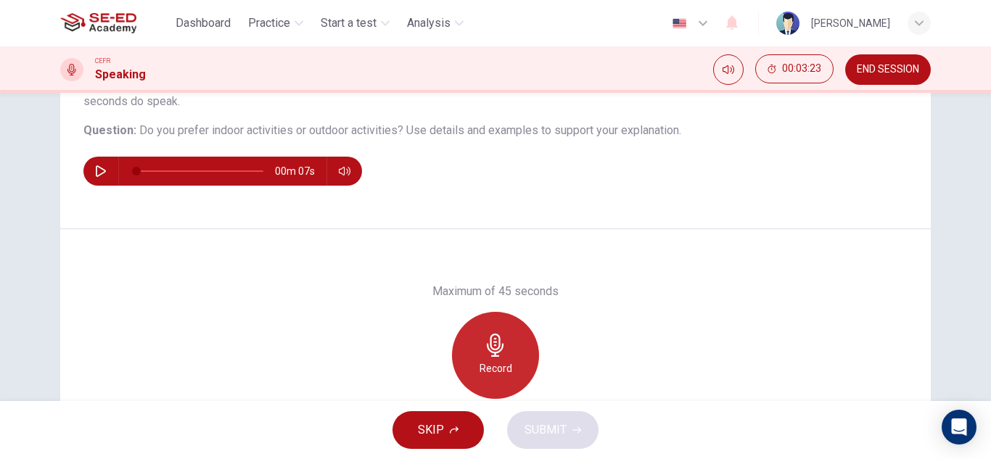
click at [503, 361] on h6 "Record" at bounding box center [496, 368] width 33 height 17
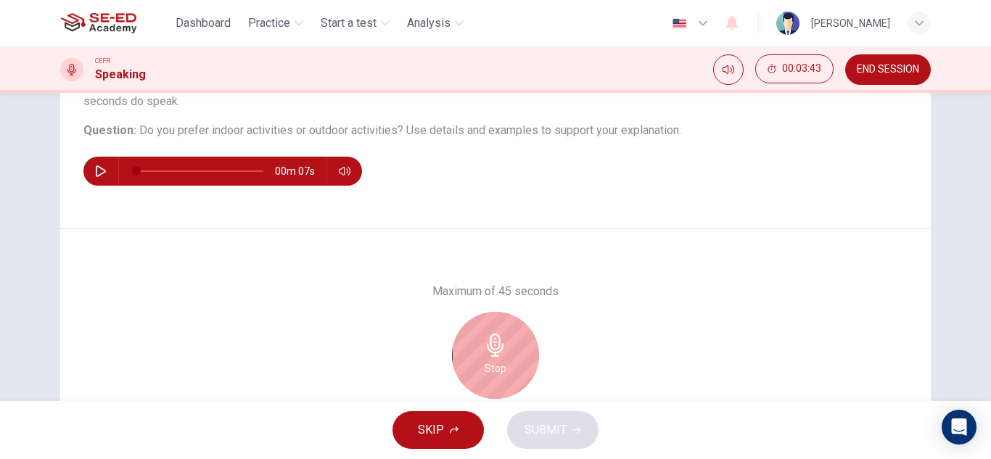
click at [490, 355] on icon "button" at bounding box center [495, 345] width 17 height 23
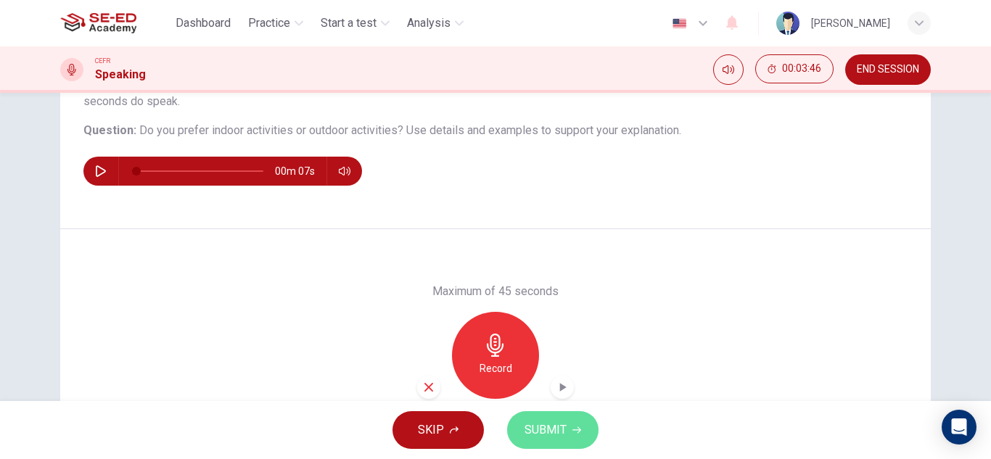
click at [556, 434] on span "SUBMIT" at bounding box center [546, 430] width 42 height 20
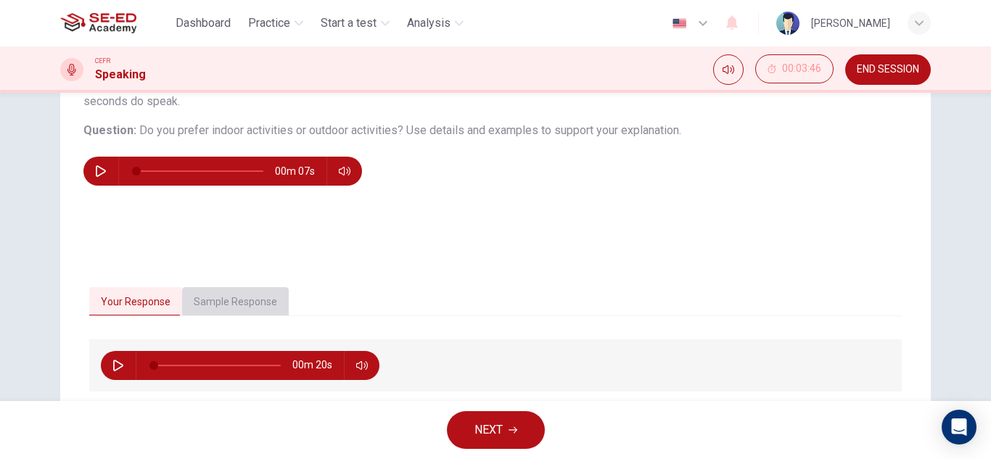
click at [236, 294] on button "Sample Response" at bounding box center [235, 302] width 107 height 30
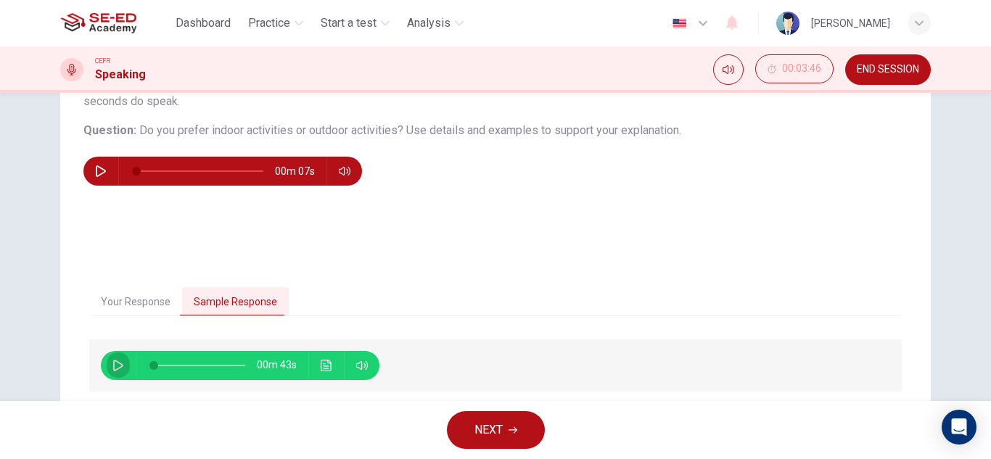
click at [113, 364] on icon "button" at bounding box center [118, 366] width 10 height 12
click at [169, 366] on span at bounding box center [199, 365] width 91 height 20
click at [324, 363] on icon "Click to see the audio transcription" at bounding box center [327, 366] width 12 height 12
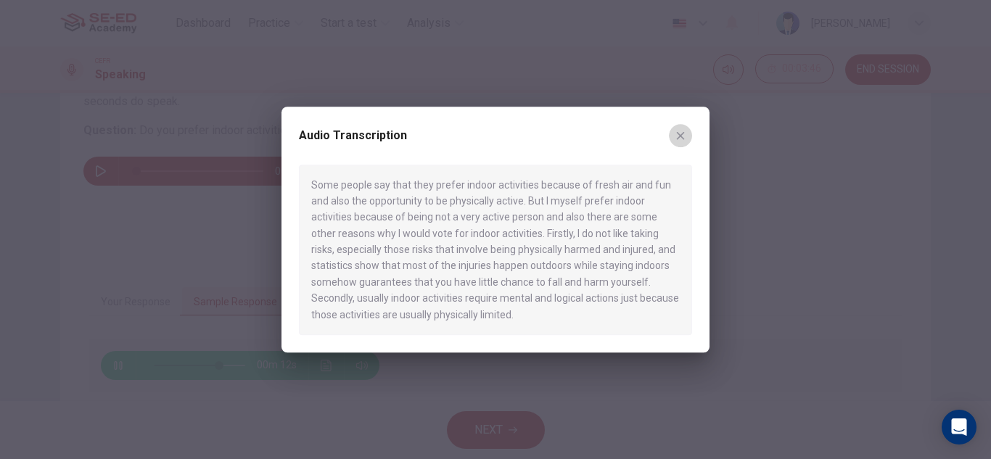
click at [681, 136] on icon "button" at bounding box center [681, 135] width 8 height 8
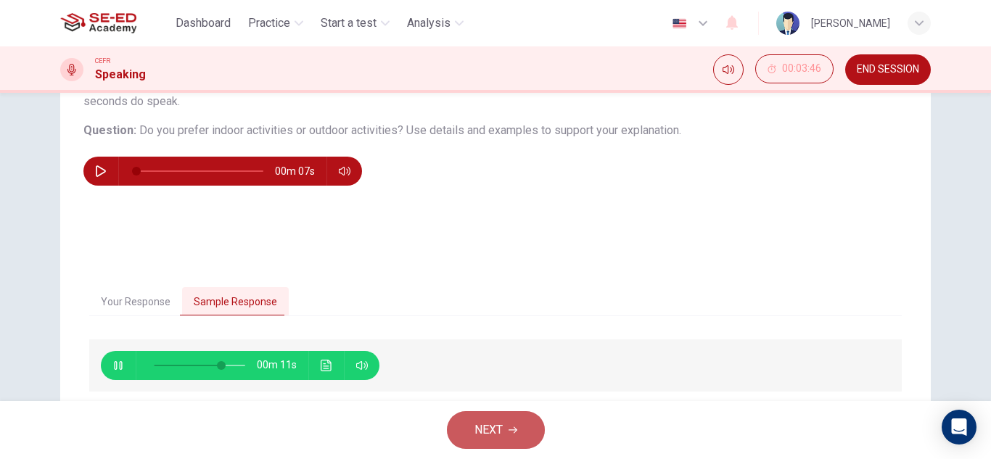
type input "76"
click at [491, 433] on span "NEXT" at bounding box center [488, 430] width 28 height 20
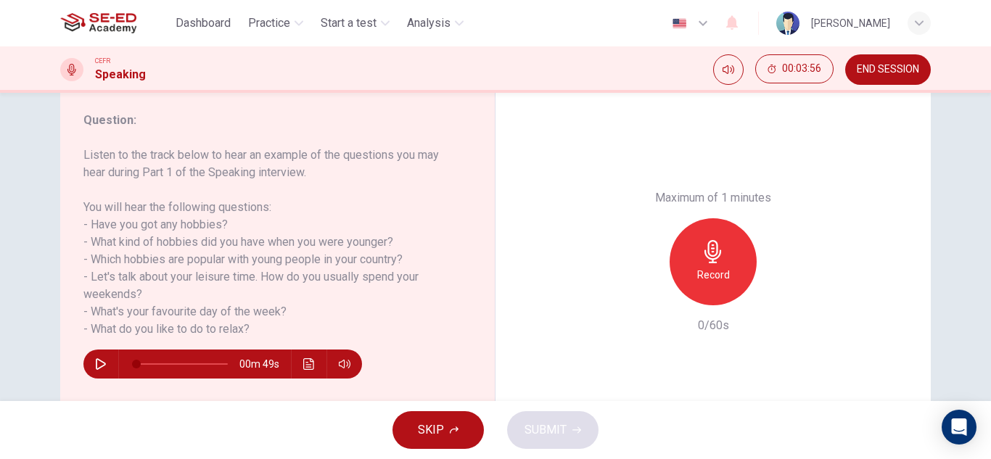
scroll to position [218, 0]
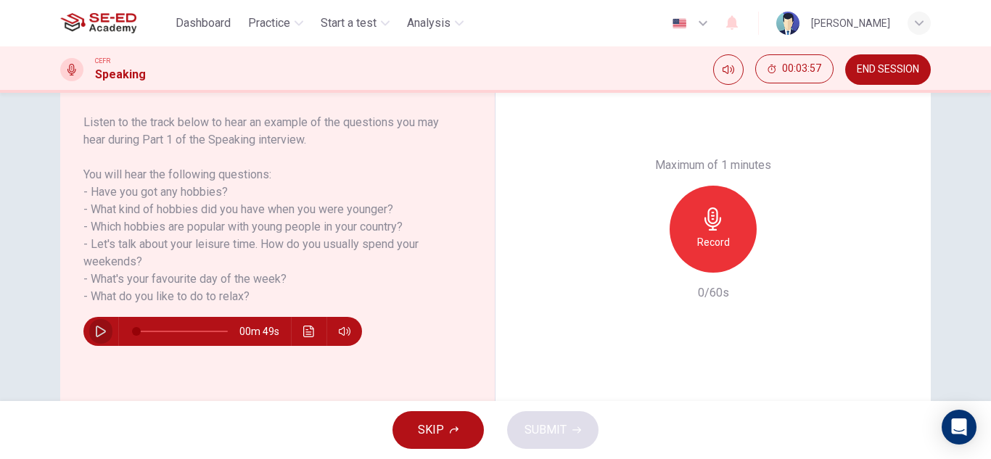
click at [99, 332] on icon "button" at bounding box center [101, 332] width 12 height 12
click at [96, 326] on icon "button" at bounding box center [101, 332] width 12 height 12
click at [704, 215] on icon "button" at bounding box center [713, 218] width 23 height 23
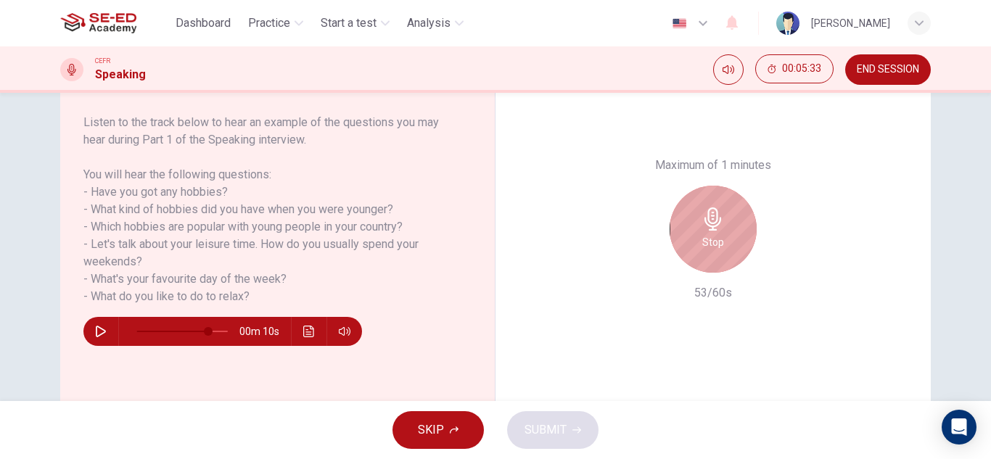
click at [695, 244] on div "Stop" at bounding box center [713, 229] width 87 height 87
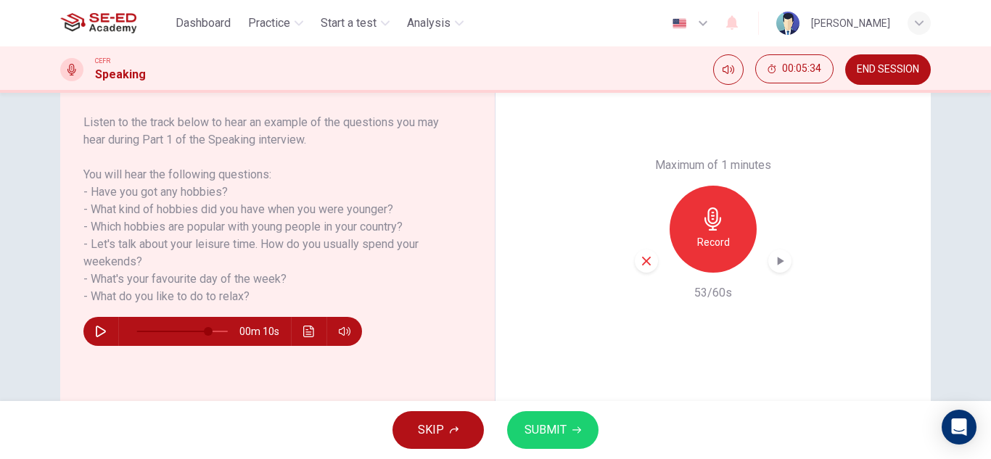
click at [547, 427] on span "SUBMIT" at bounding box center [546, 430] width 42 height 20
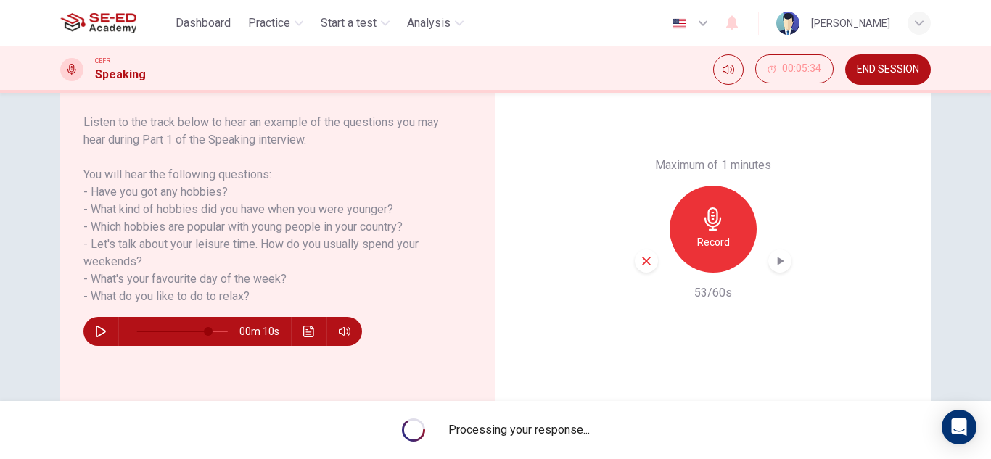
type input "0"
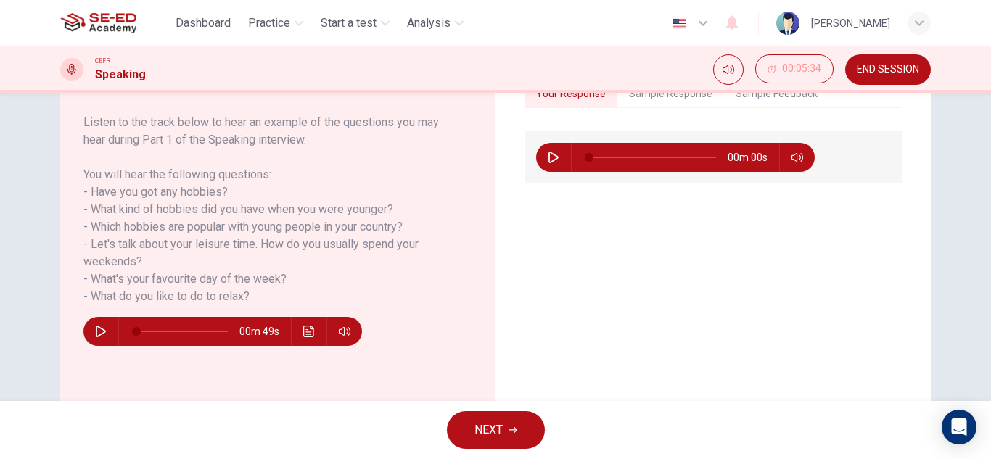
click at [488, 431] on span "NEXT" at bounding box center [488, 430] width 28 height 20
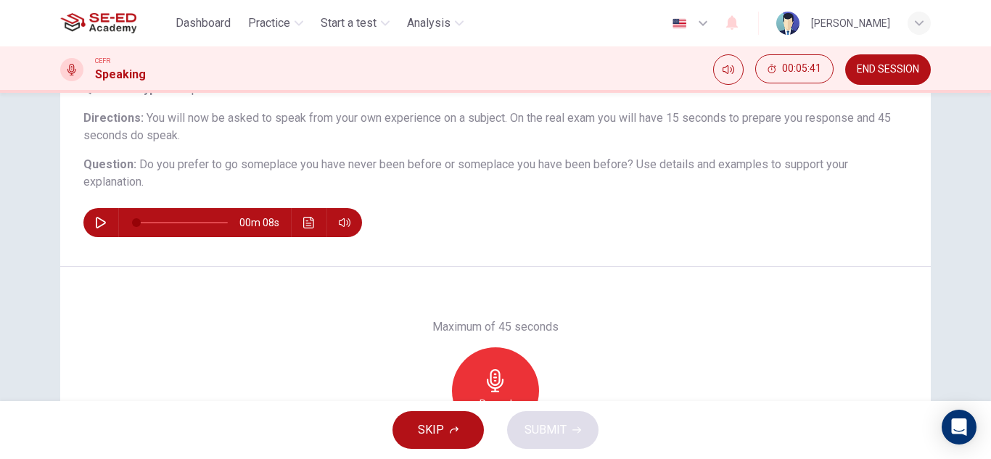
scroll to position [145, 0]
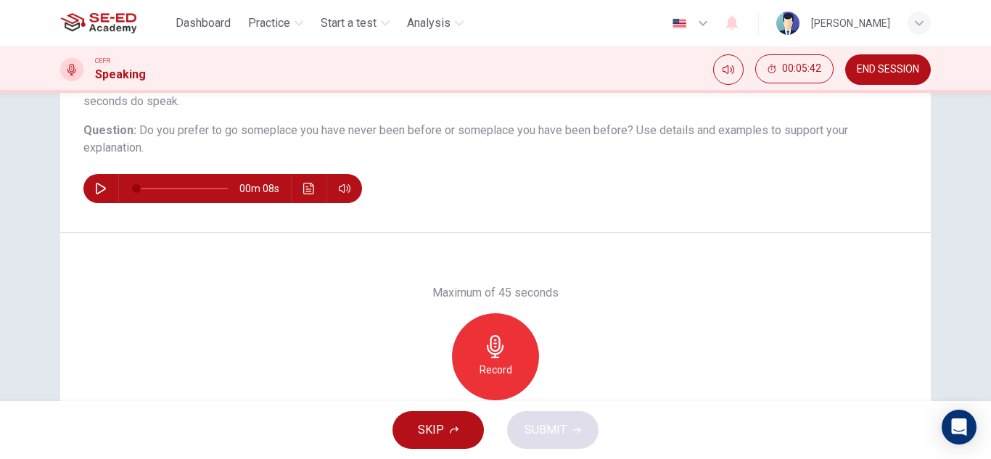
click at [490, 361] on h6 "Record" at bounding box center [496, 369] width 33 height 17
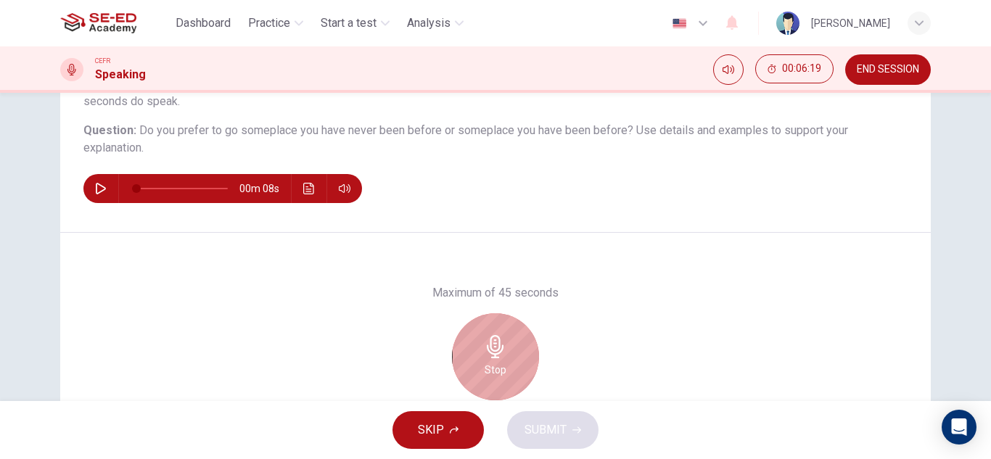
click at [490, 358] on div "Stop" at bounding box center [495, 356] width 87 height 87
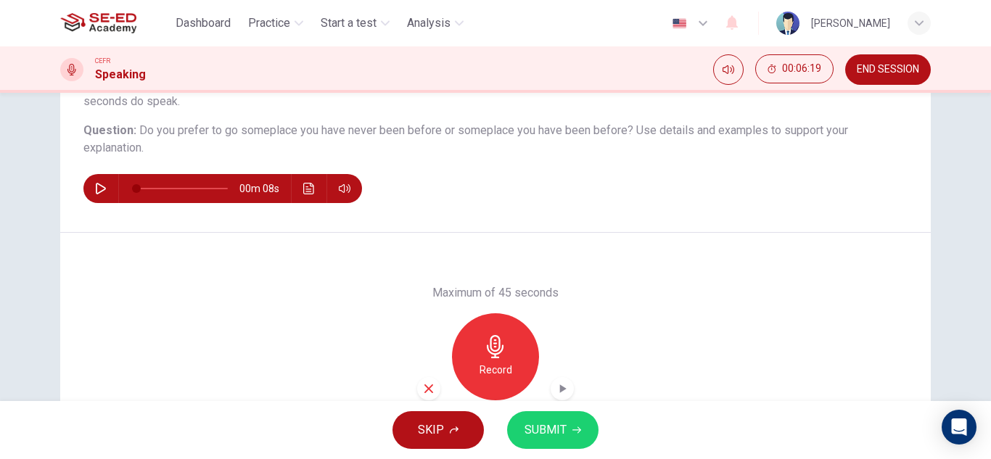
click at [563, 431] on span "SUBMIT" at bounding box center [546, 430] width 42 height 20
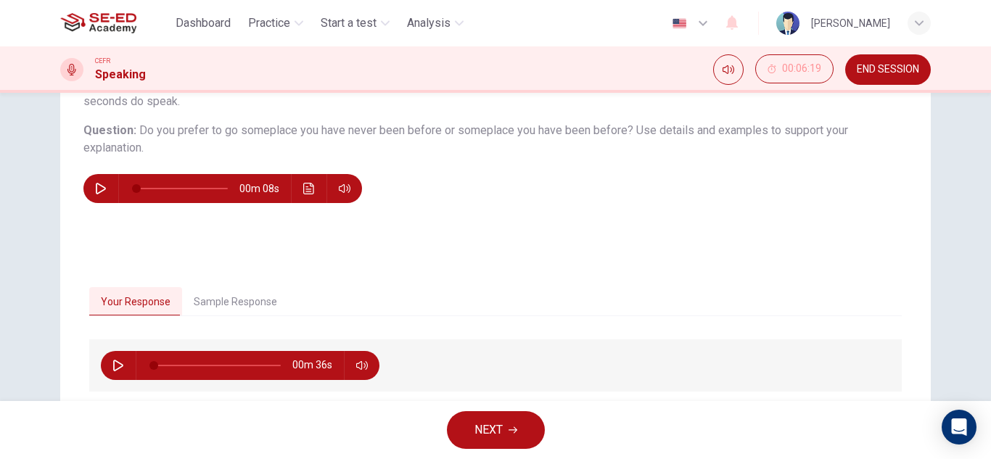
click at [509, 432] on icon "button" at bounding box center [513, 430] width 9 height 9
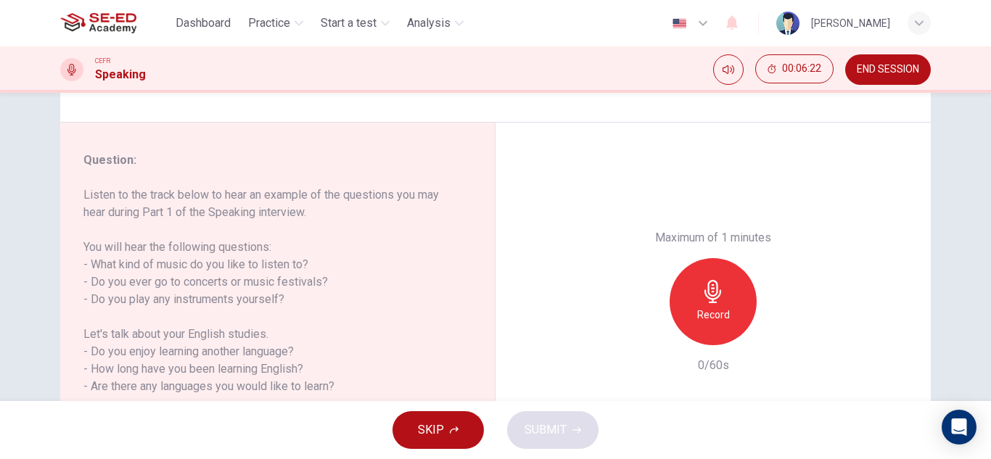
scroll to position [218, 0]
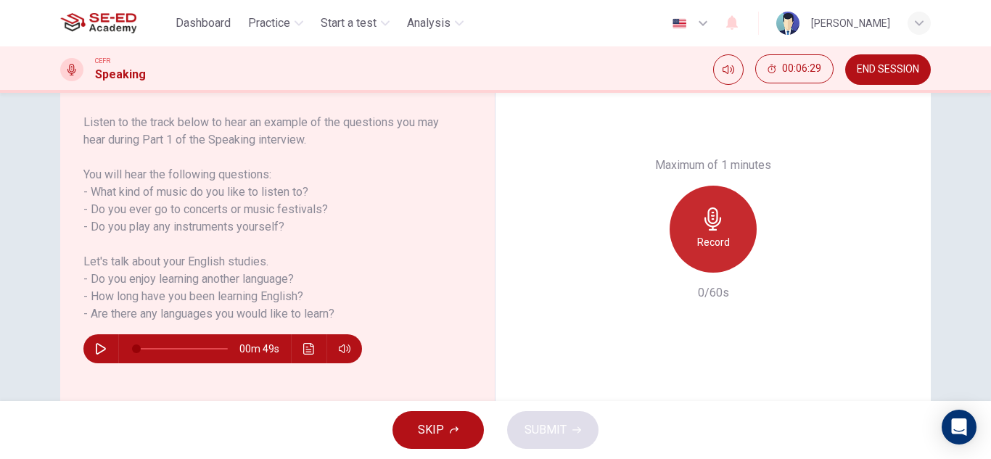
click at [723, 233] on div "Record" at bounding box center [713, 229] width 87 height 87
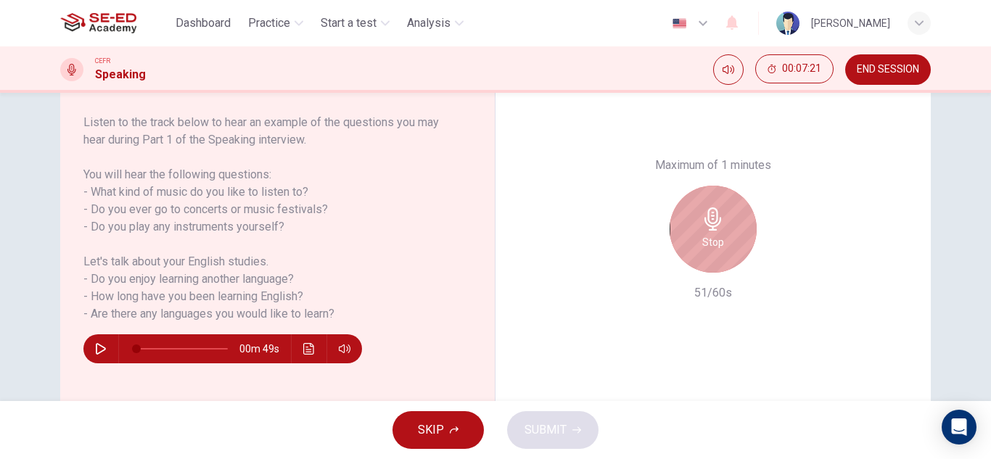
click at [673, 240] on div "Stop" at bounding box center [713, 229] width 87 height 87
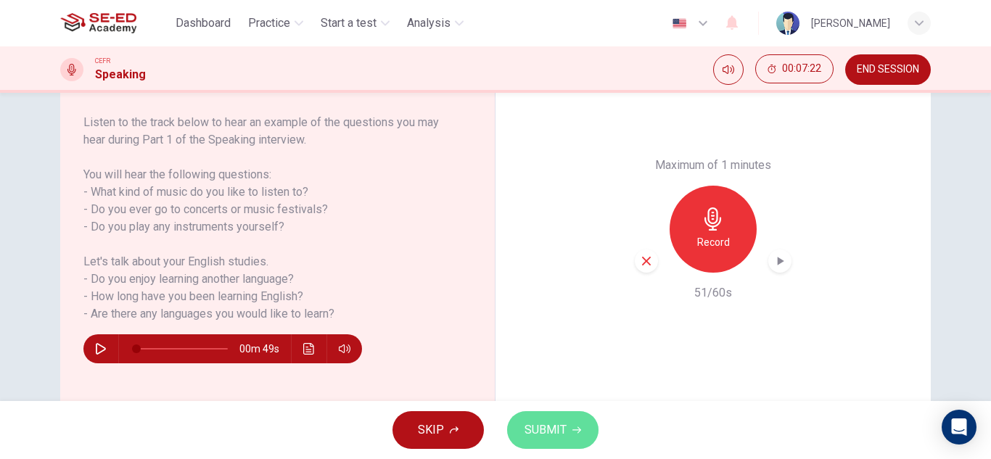
click at [572, 434] on icon "button" at bounding box center [576, 430] width 9 height 9
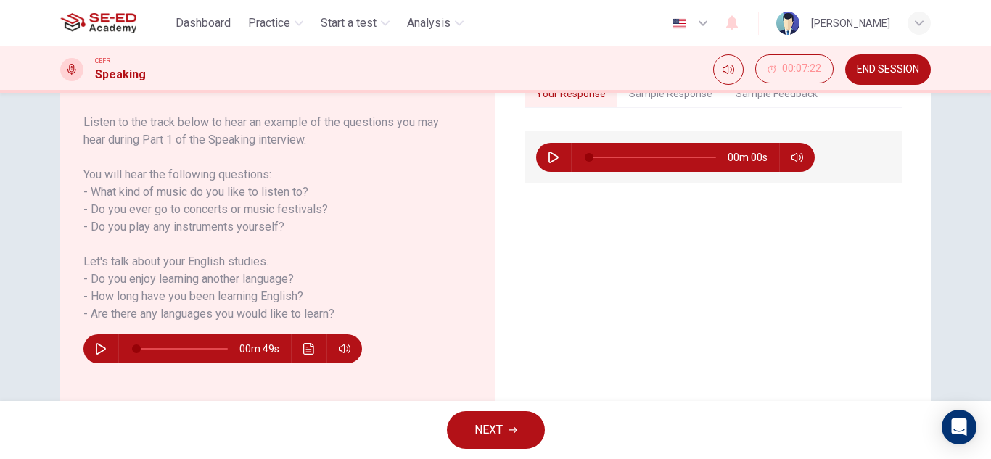
click at [490, 435] on span "NEXT" at bounding box center [488, 430] width 28 height 20
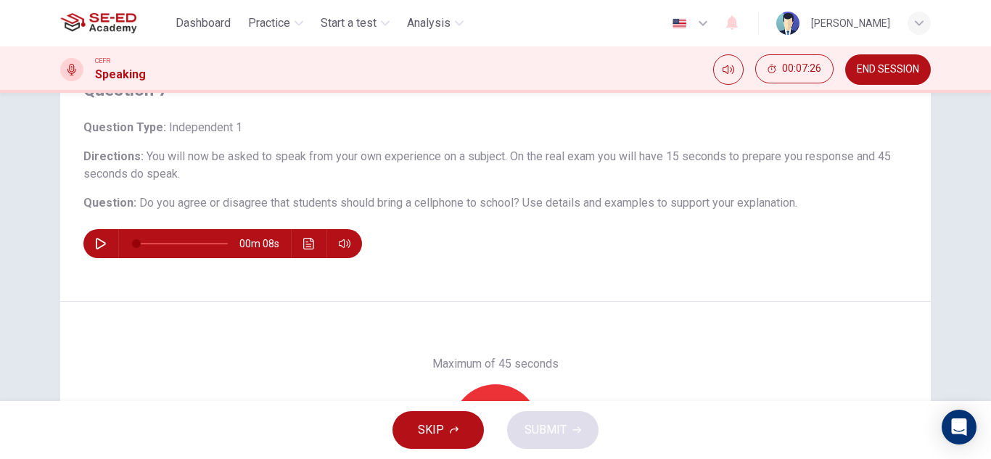
scroll to position [145, 0]
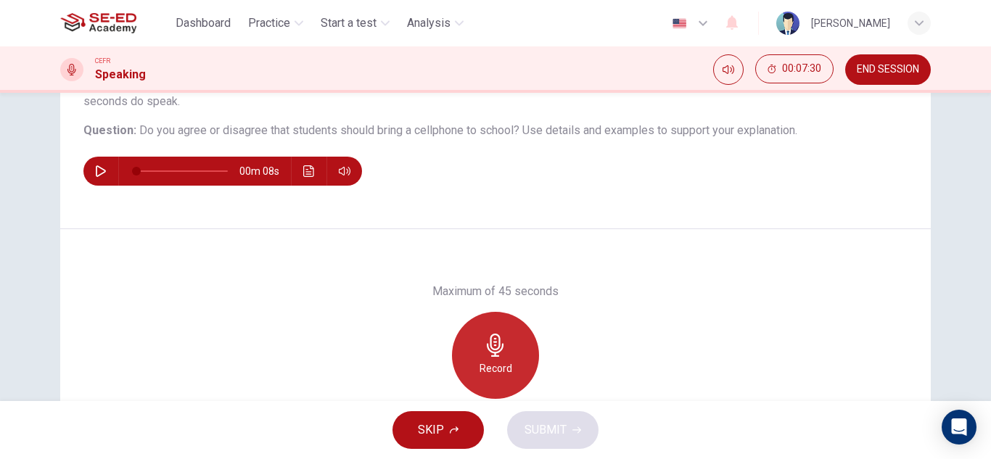
click at [502, 352] on icon "button" at bounding box center [495, 345] width 23 height 23
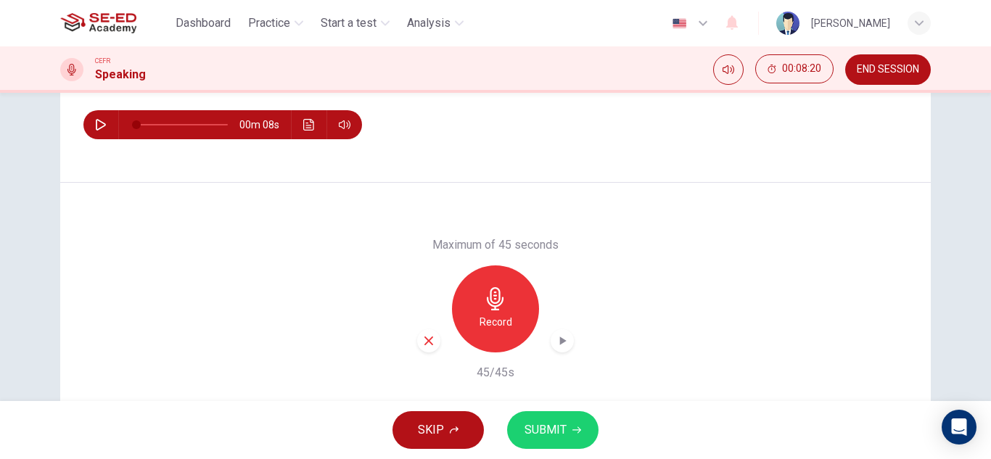
scroll to position [218, 0]
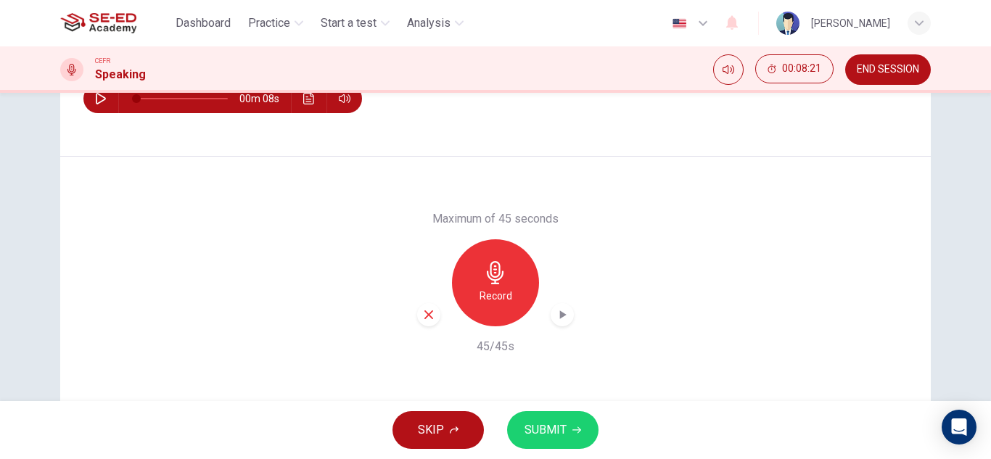
click at [556, 432] on span "SUBMIT" at bounding box center [546, 430] width 42 height 20
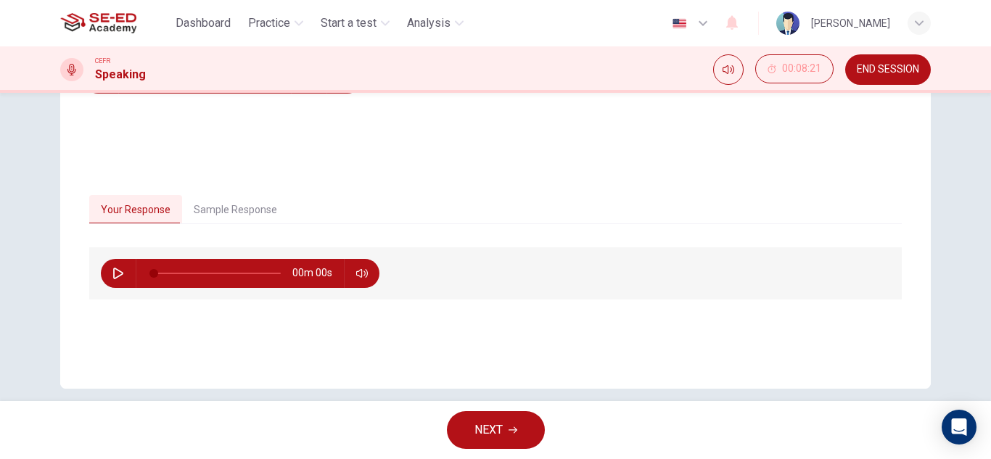
scroll to position [254, 0]
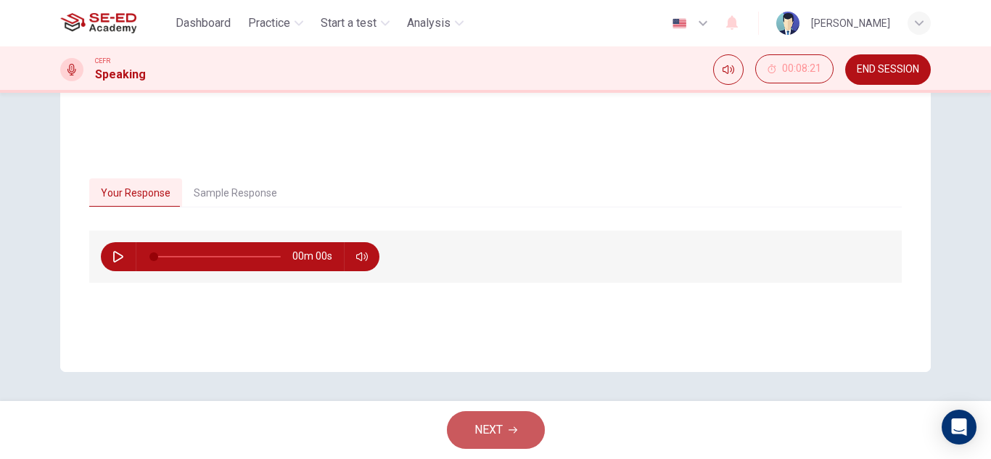
click at [480, 437] on span "NEXT" at bounding box center [488, 430] width 28 height 20
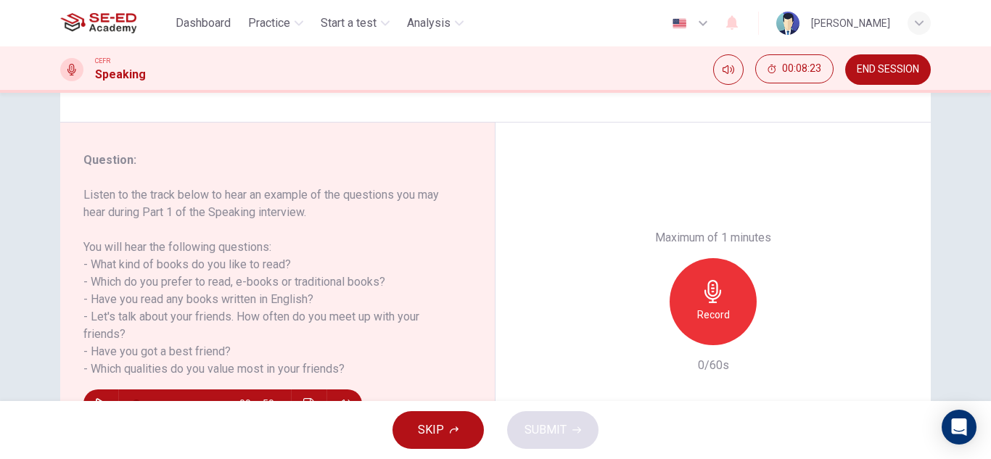
scroll to position [218, 0]
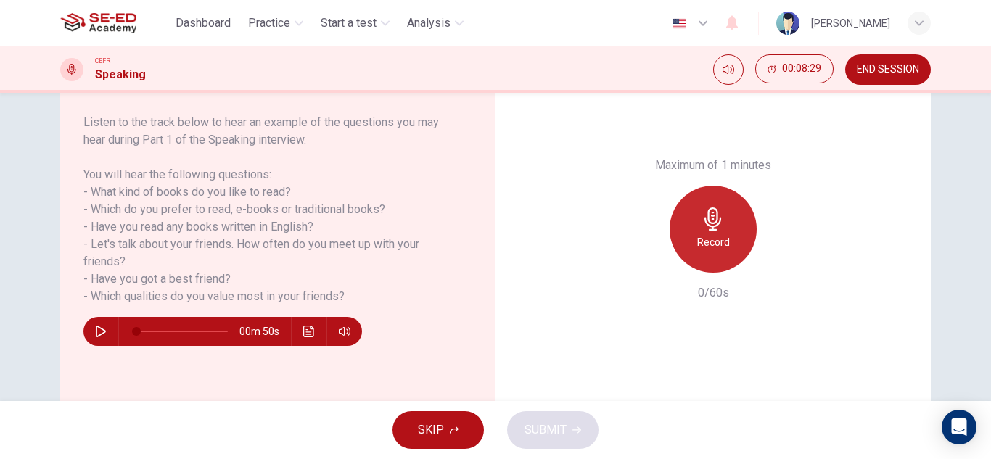
click at [707, 236] on h6 "Record" at bounding box center [713, 242] width 33 height 17
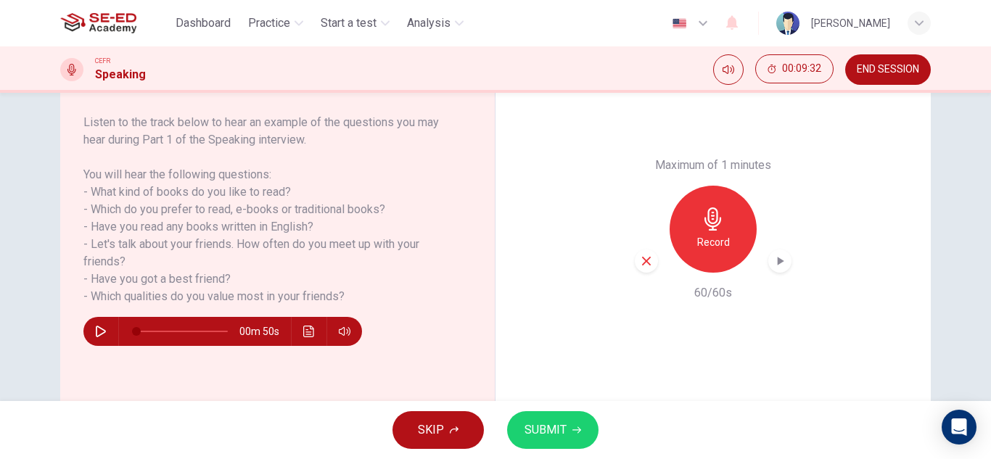
click at [541, 438] on span "SUBMIT" at bounding box center [546, 430] width 42 height 20
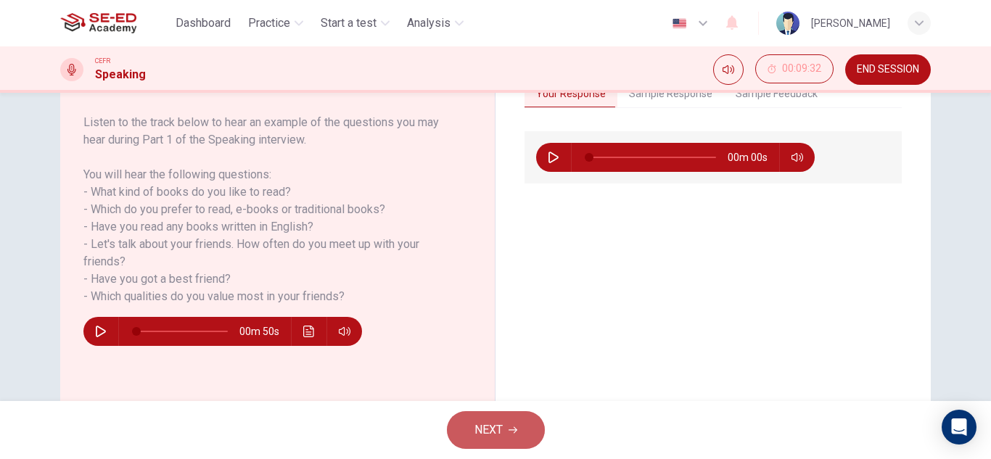
click at [486, 423] on span "NEXT" at bounding box center [488, 430] width 28 height 20
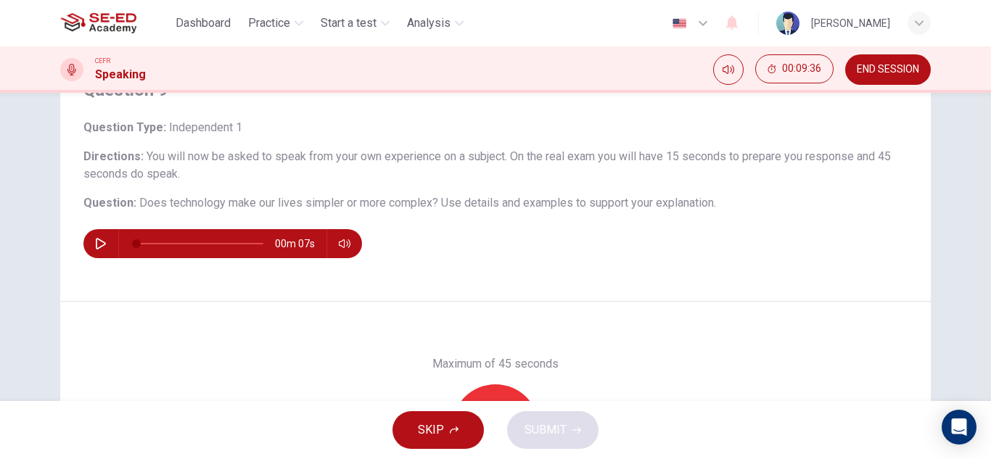
scroll to position [145, 0]
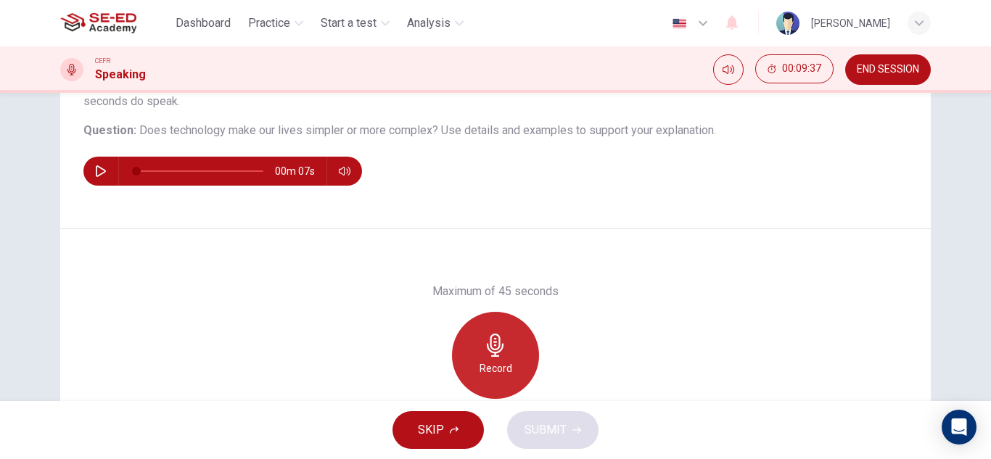
click at [504, 335] on div "Record" at bounding box center [495, 355] width 87 height 87
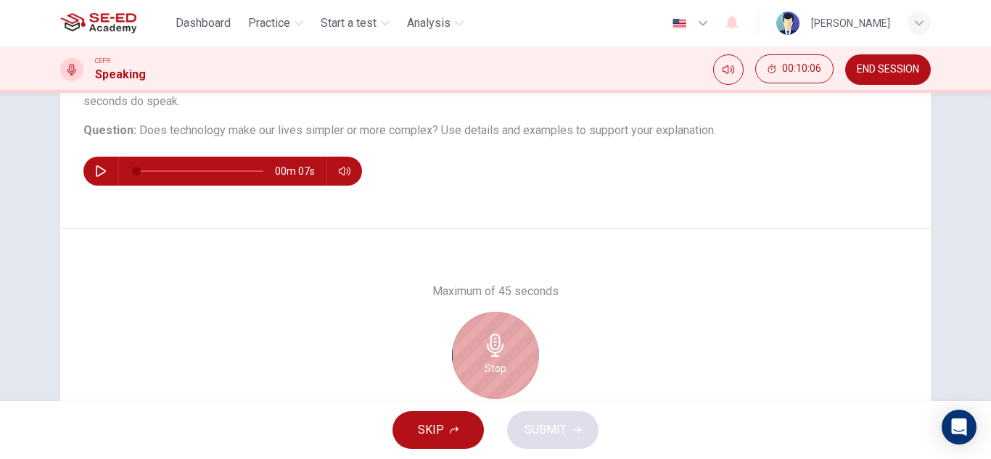
click at [489, 358] on div "Stop" at bounding box center [495, 355] width 87 height 87
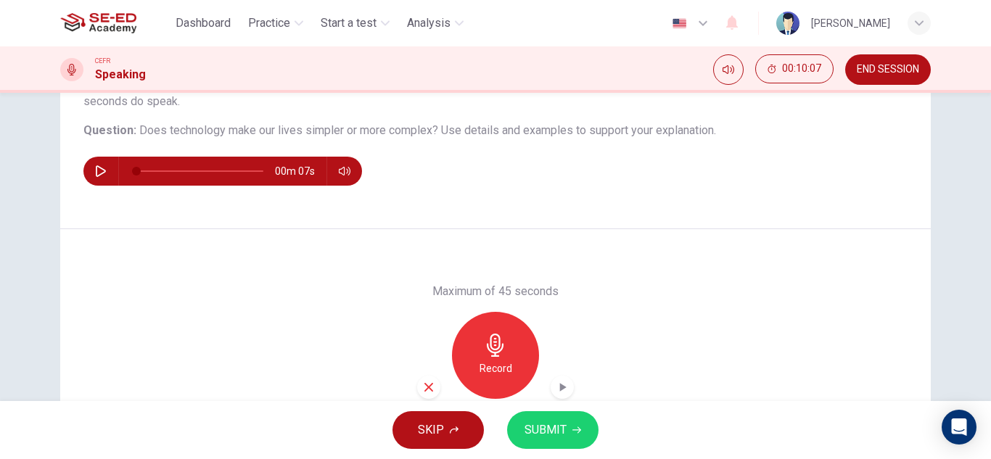
click at [550, 420] on span "SUBMIT" at bounding box center [546, 430] width 42 height 20
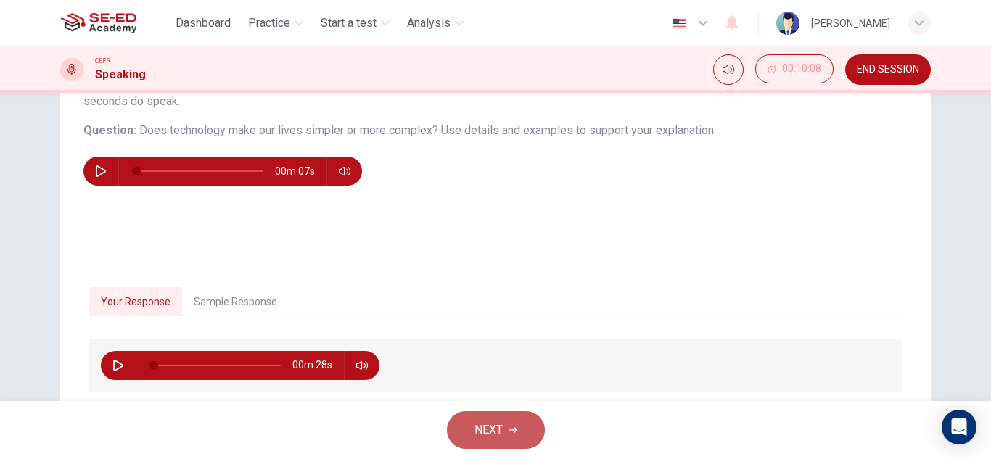
click at [490, 435] on span "NEXT" at bounding box center [488, 430] width 28 height 20
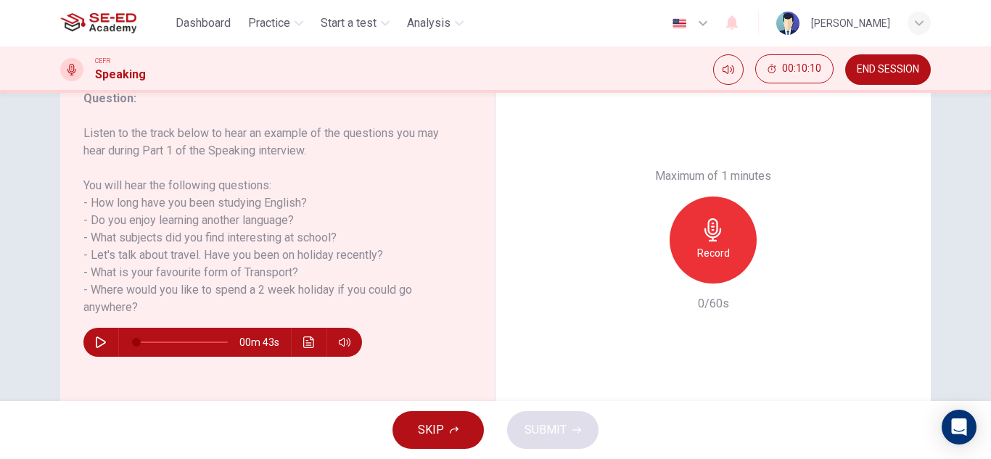
scroll to position [181, 0]
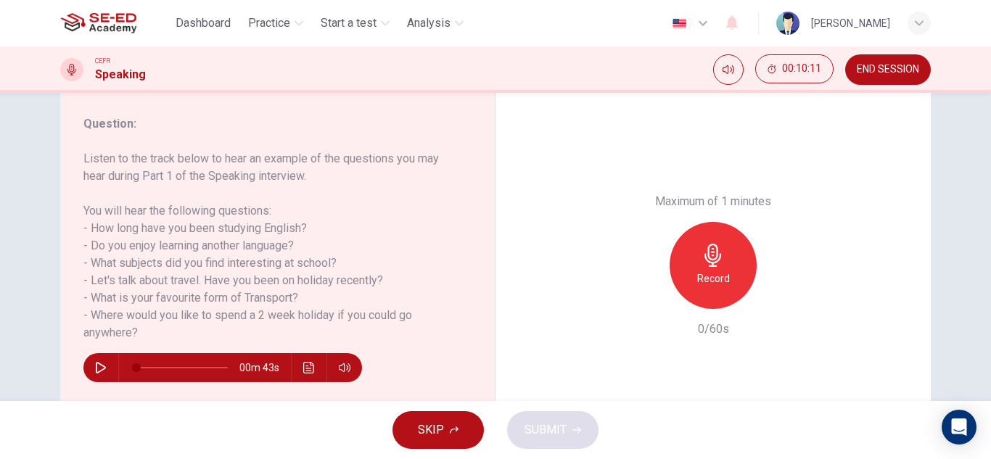
click at [714, 268] on div "Record" at bounding box center [713, 265] width 87 height 87
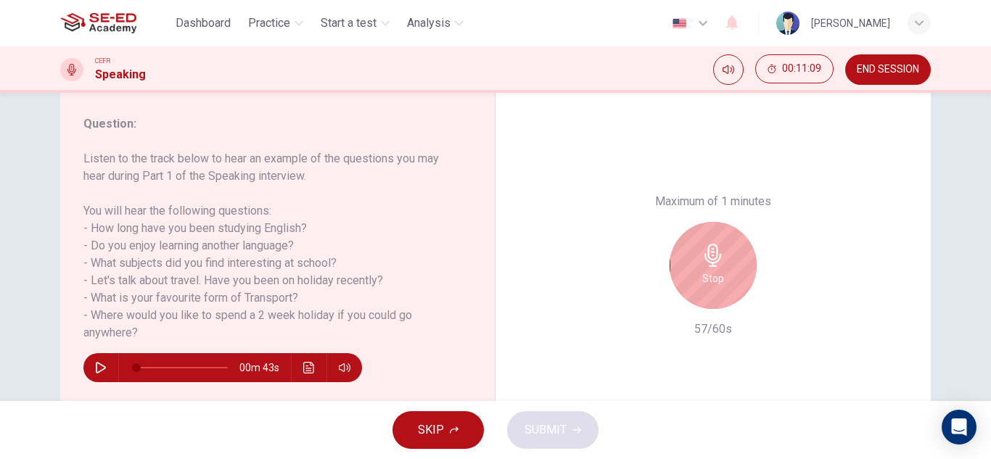
click at [714, 241] on div "Stop" at bounding box center [713, 265] width 87 height 87
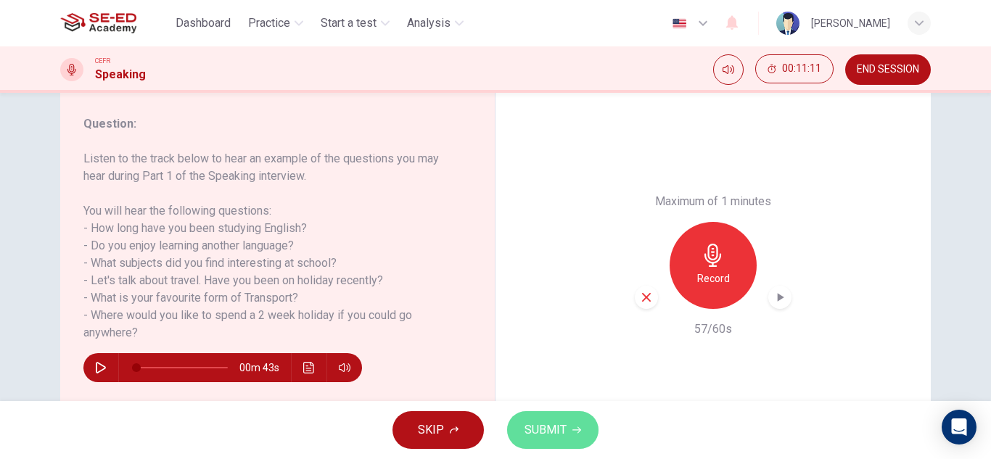
click at [546, 432] on span "SUBMIT" at bounding box center [546, 430] width 42 height 20
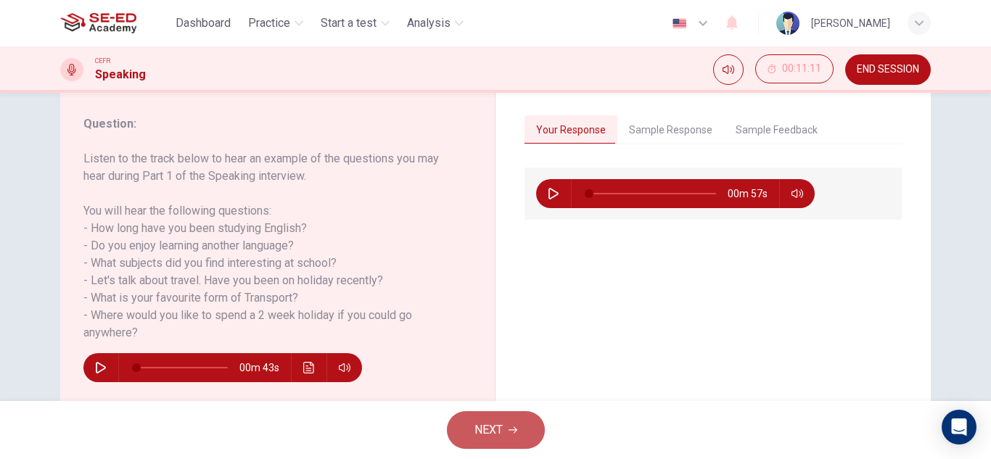
click at [491, 434] on span "NEXT" at bounding box center [488, 430] width 28 height 20
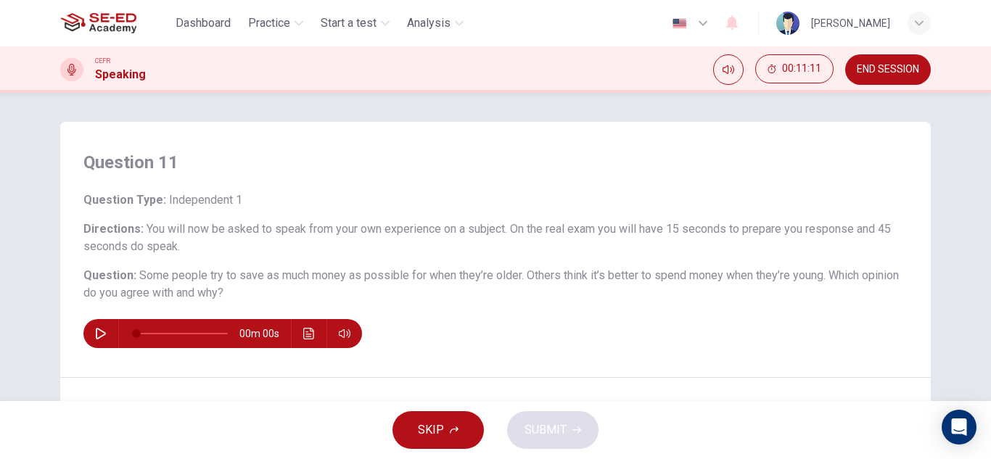
scroll to position [73, 0]
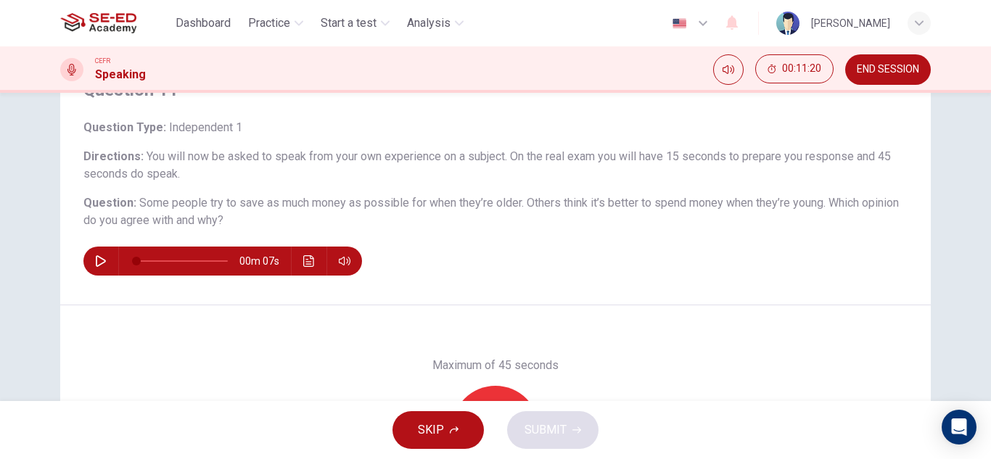
drag, startPoint x: 982, startPoint y: 242, endPoint x: 988, endPoint y: 257, distance: 15.9
click at [988, 257] on div "Question 11 Question Type : Independent 1 Directions : You will now be asked to…" at bounding box center [495, 247] width 991 height 308
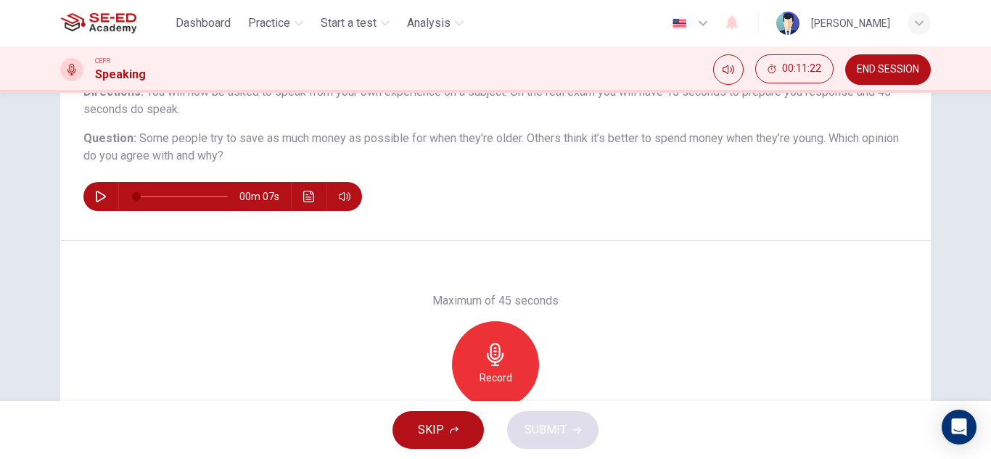
scroll to position [146, 0]
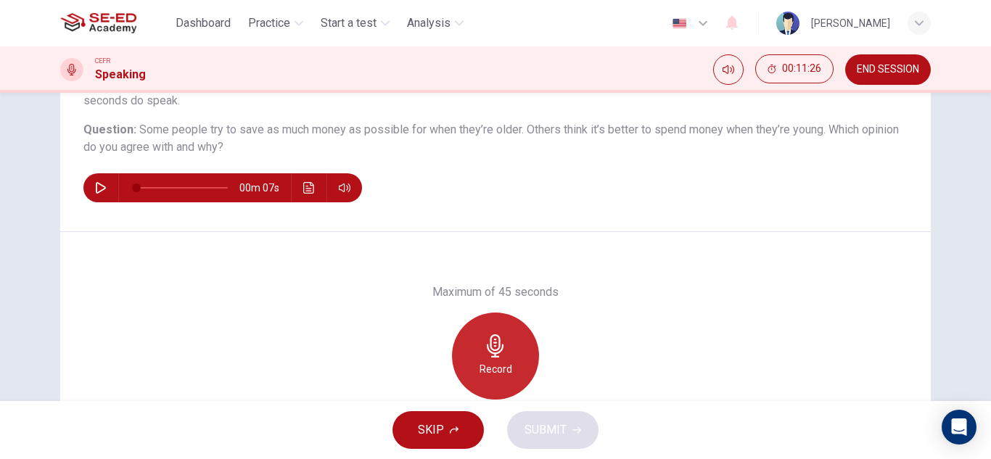
click at [490, 353] on icon "button" at bounding box center [495, 345] width 23 height 23
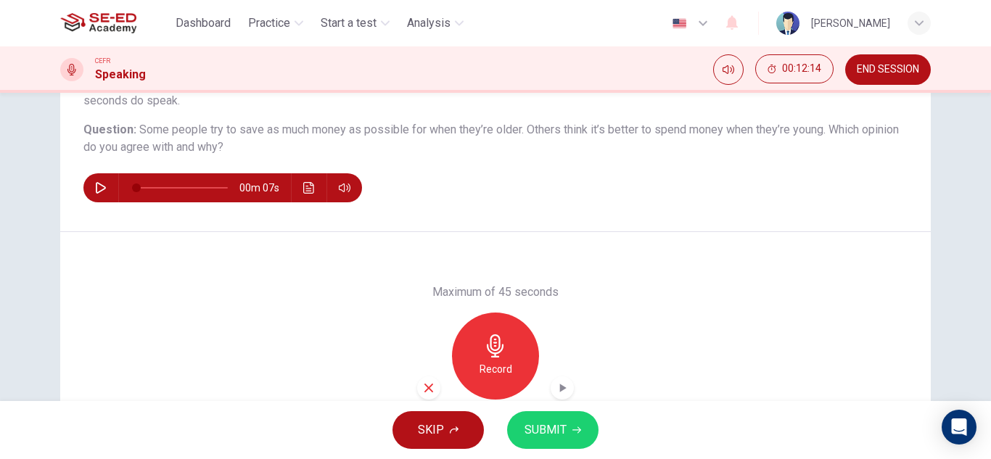
click at [555, 418] on button "SUBMIT" at bounding box center [552, 430] width 91 height 38
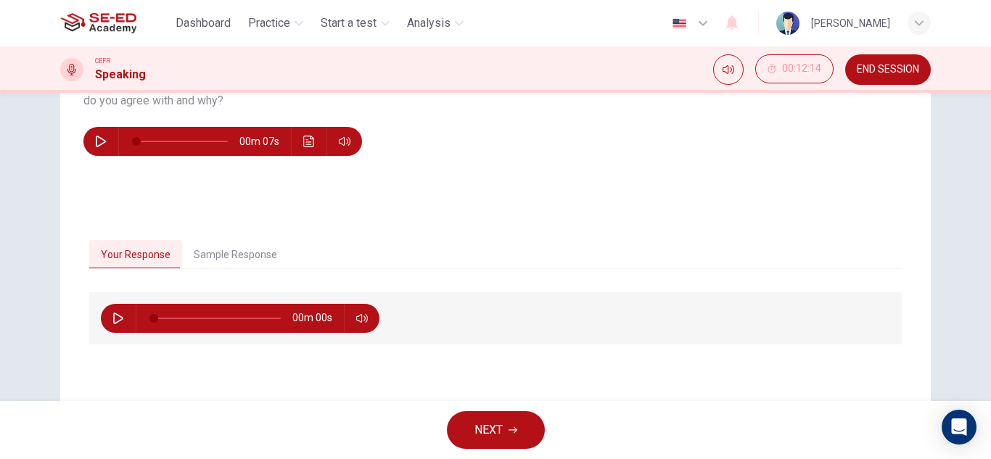
scroll to position [218, 0]
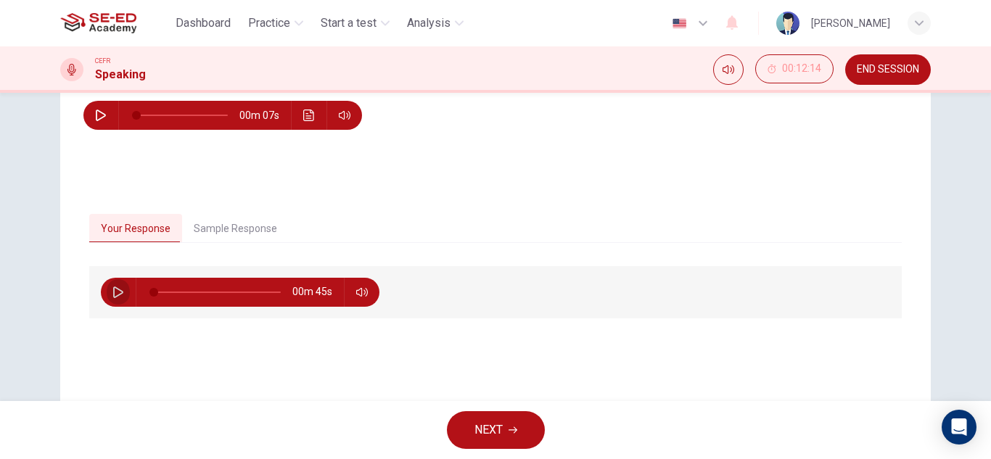
click at [112, 293] on icon "button" at bounding box center [118, 293] width 12 height 12
drag, startPoint x: 154, startPoint y: 291, endPoint x: 213, endPoint y: 291, distance: 58.8
click at [213, 291] on span at bounding box center [212, 292] width 9 height 9
type input "52"
click at [478, 442] on button "NEXT" at bounding box center [496, 430] width 98 height 38
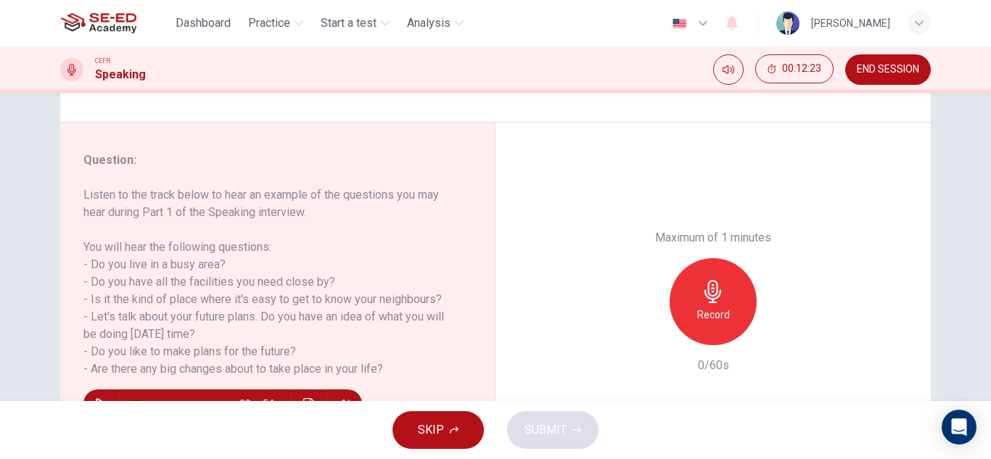
scroll to position [218, 0]
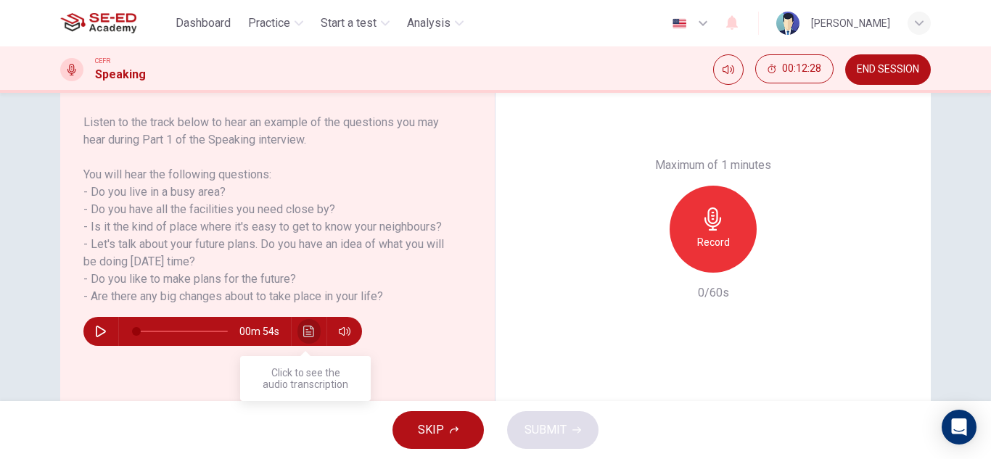
click at [305, 333] on icon "Click to see the audio transcription" at bounding box center [309, 332] width 12 height 12
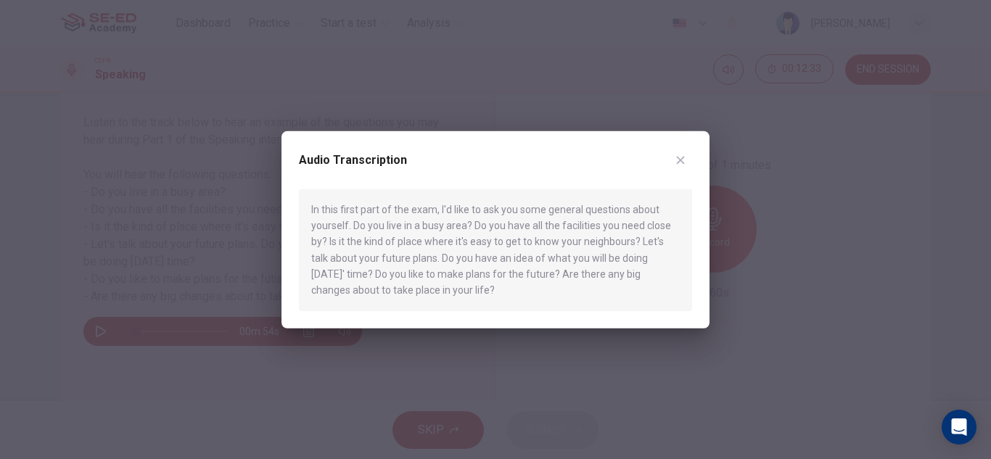
click at [683, 157] on icon "button" at bounding box center [681, 160] width 8 height 8
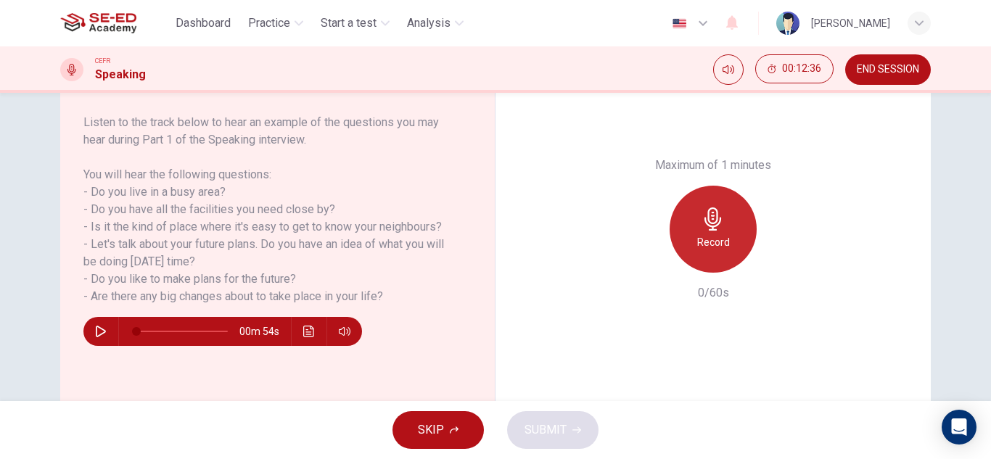
click at [707, 229] on icon "button" at bounding box center [712, 218] width 17 height 23
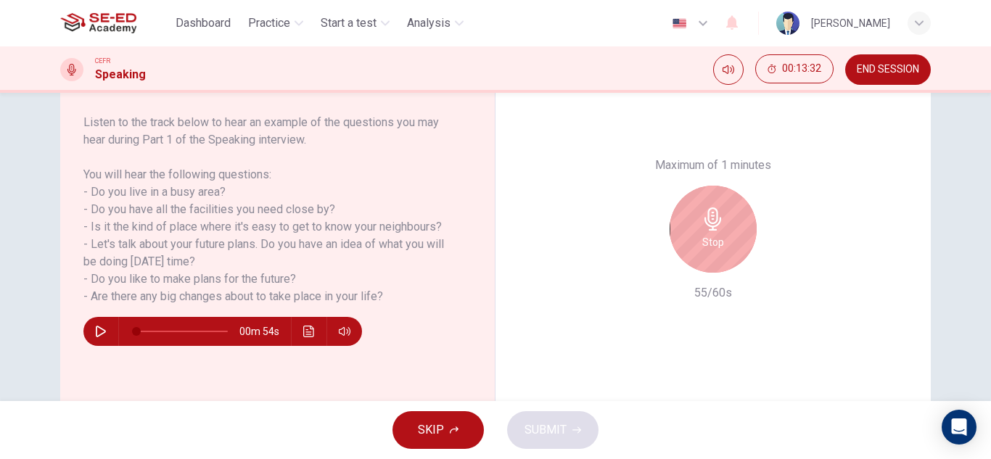
click at [728, 234] on div "Stop" at bounding box center [713, 229] width 87 height 87
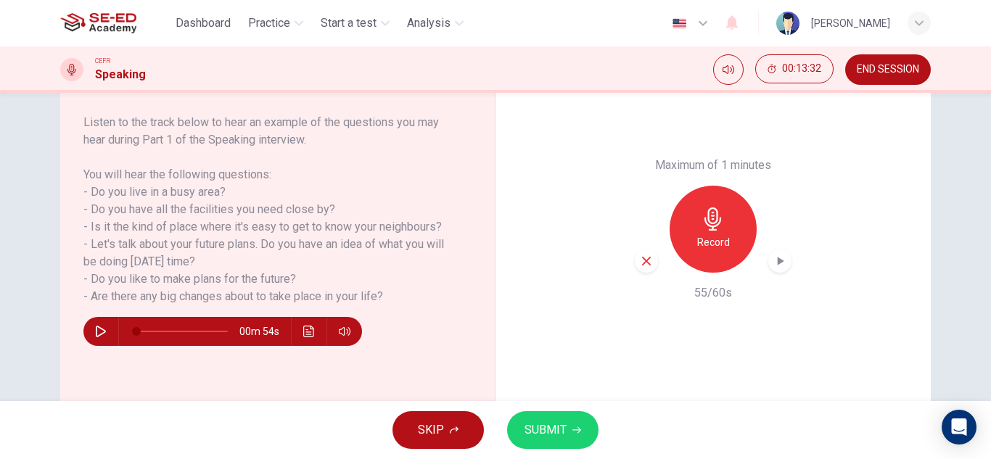
click at [569, 429] on button "SUBMIT" at bounding box center [552, 430] width 91 height 38
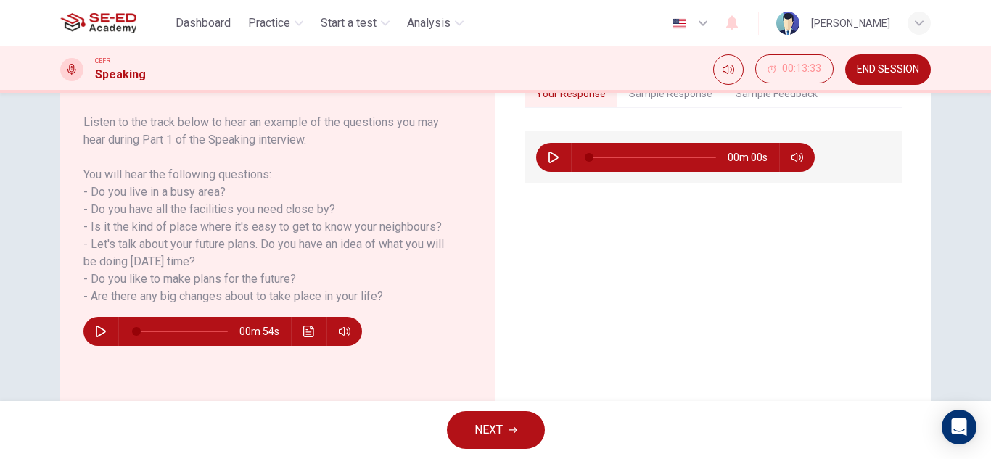
click at [502, 426] on span "NEXT" at bounding box center [488, 430] width 28 height 20
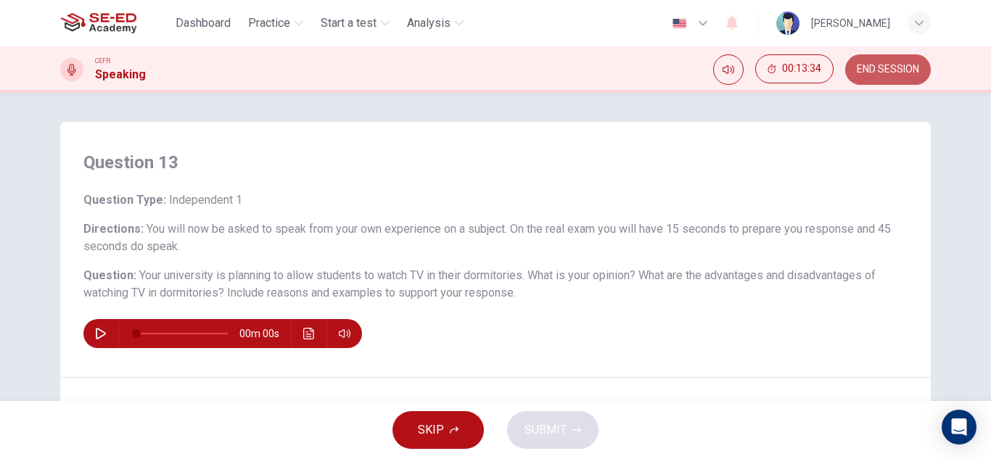
click at [881, 67] on span "END SESSION" at bounding box center [888, 70] width 62 height 12
